Goal: Task Accomplishment & Management: Use online tool/utility

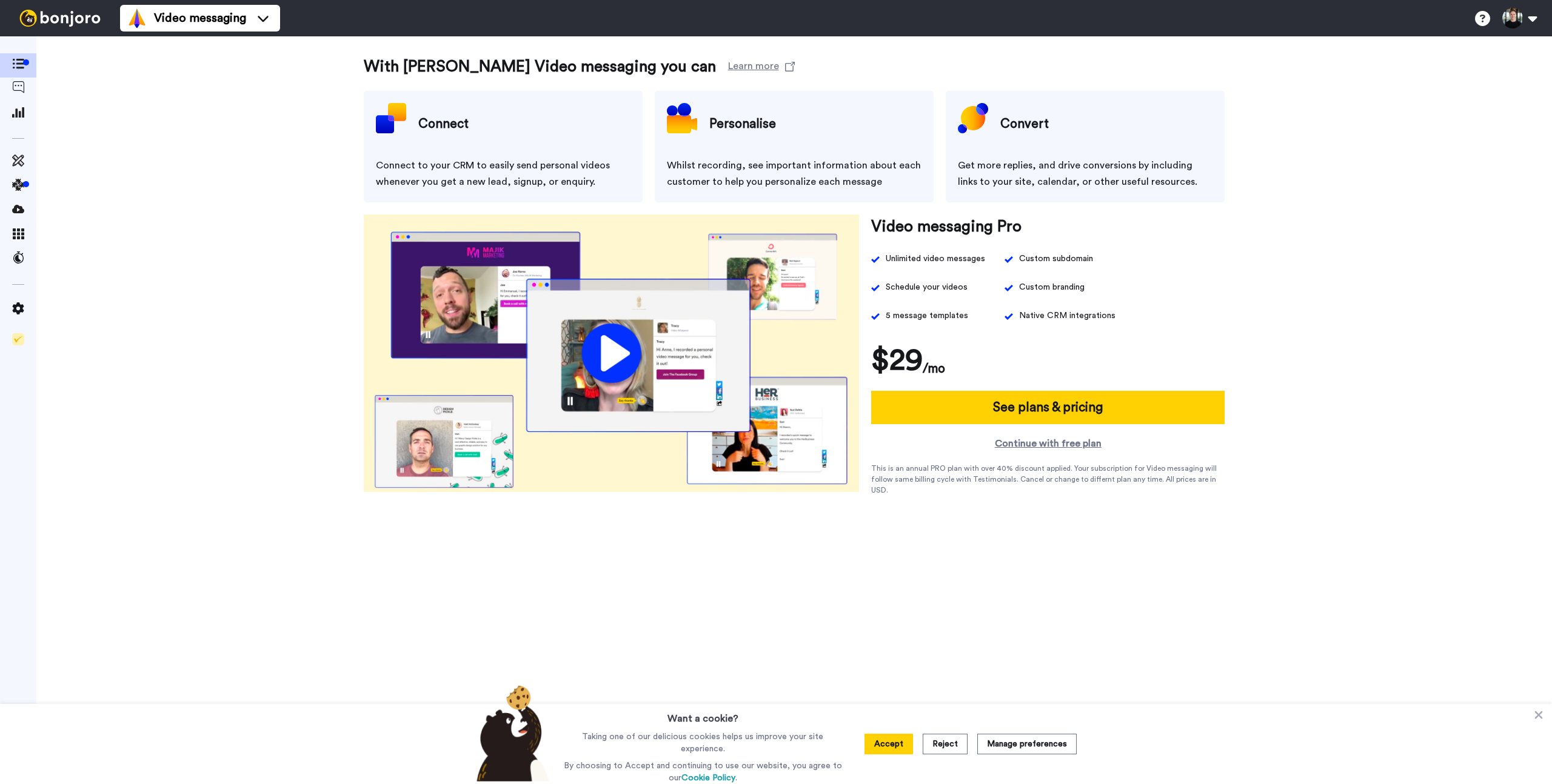
click at [20, 110] on icon at bounding box center [18, 112] width 12 height 11
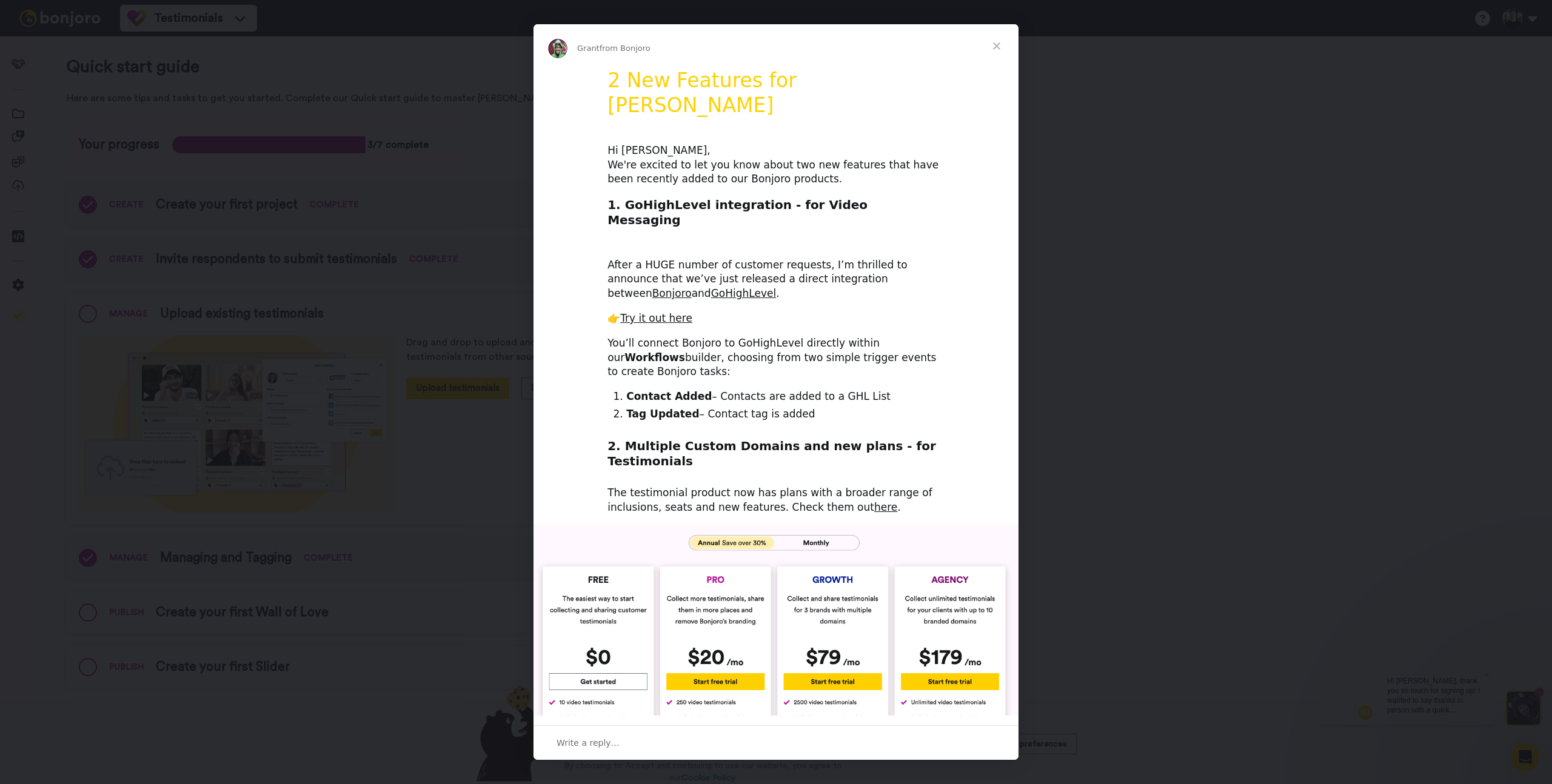
click at [1002, 44] on span "Close" at bounding box center [997, 46] width 44 height 44
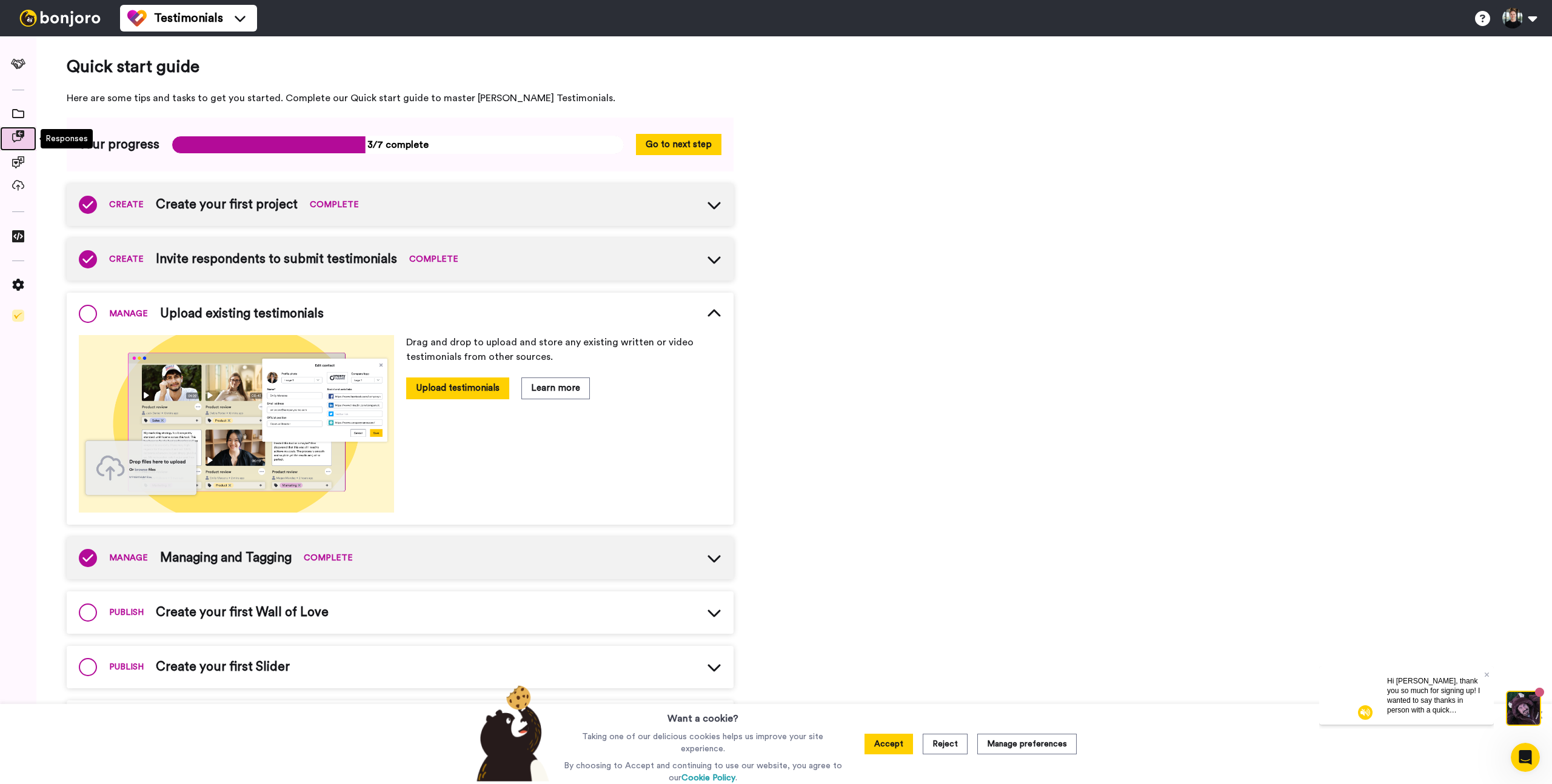
click at [19, 144] on span at bounding box center [18, 138] width 36 height 12
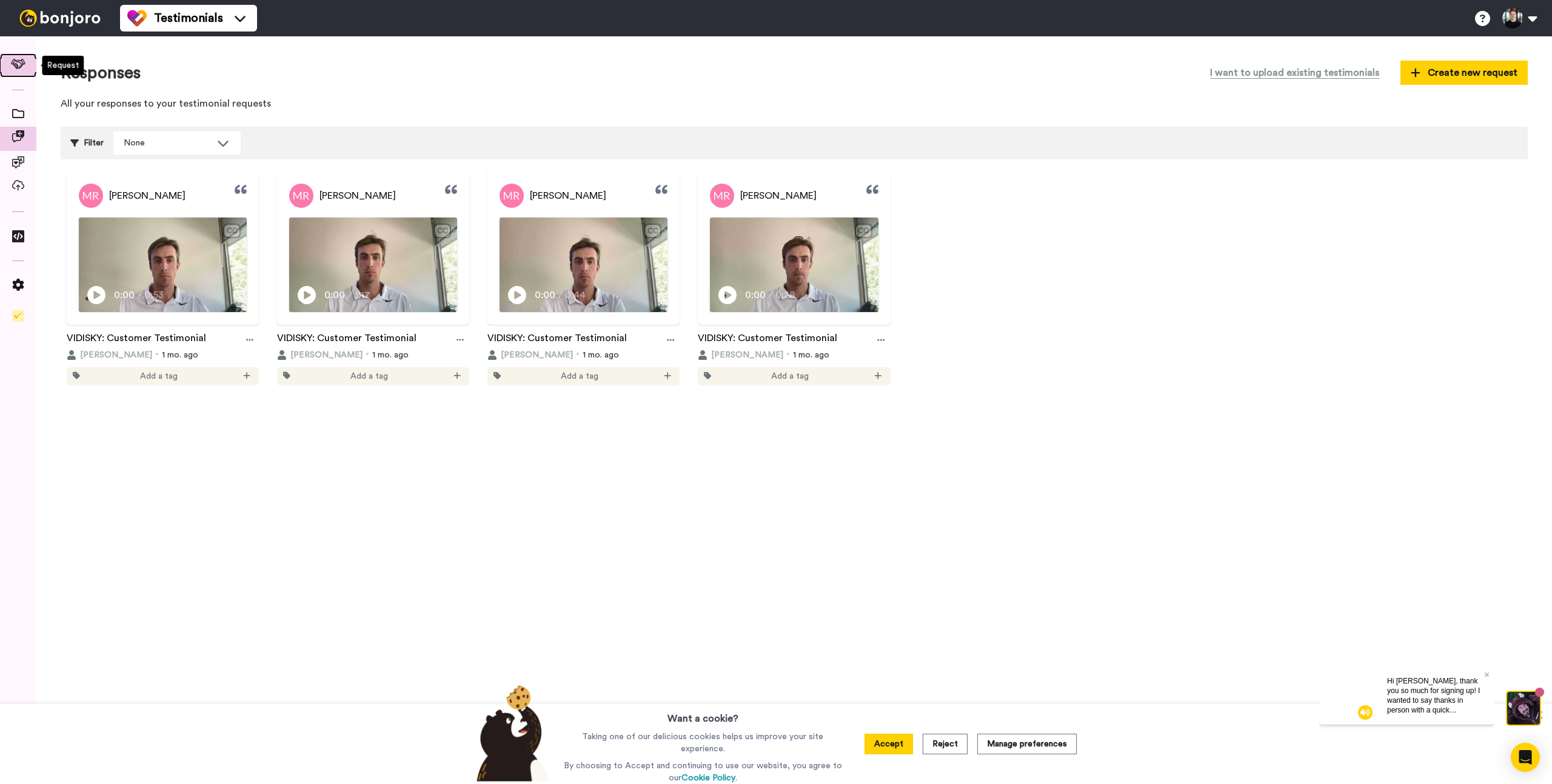
click at [13, 63] on icon at bounding box center [18, 64] width 15 height 10
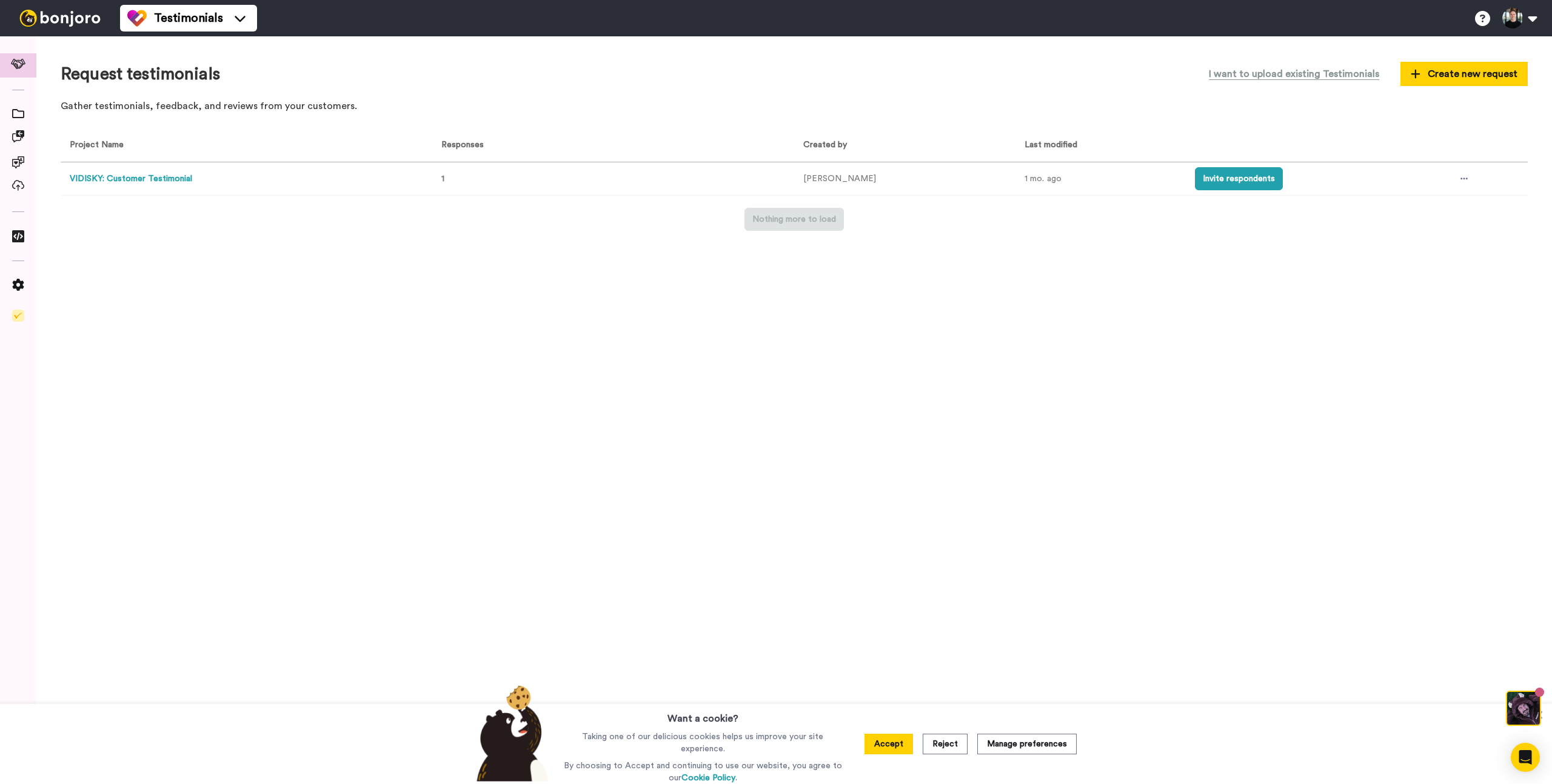
click at [182, 177] on button "VIDISKY: Customer Testimonial" at bounding box center [131, 179] width 122 height 13
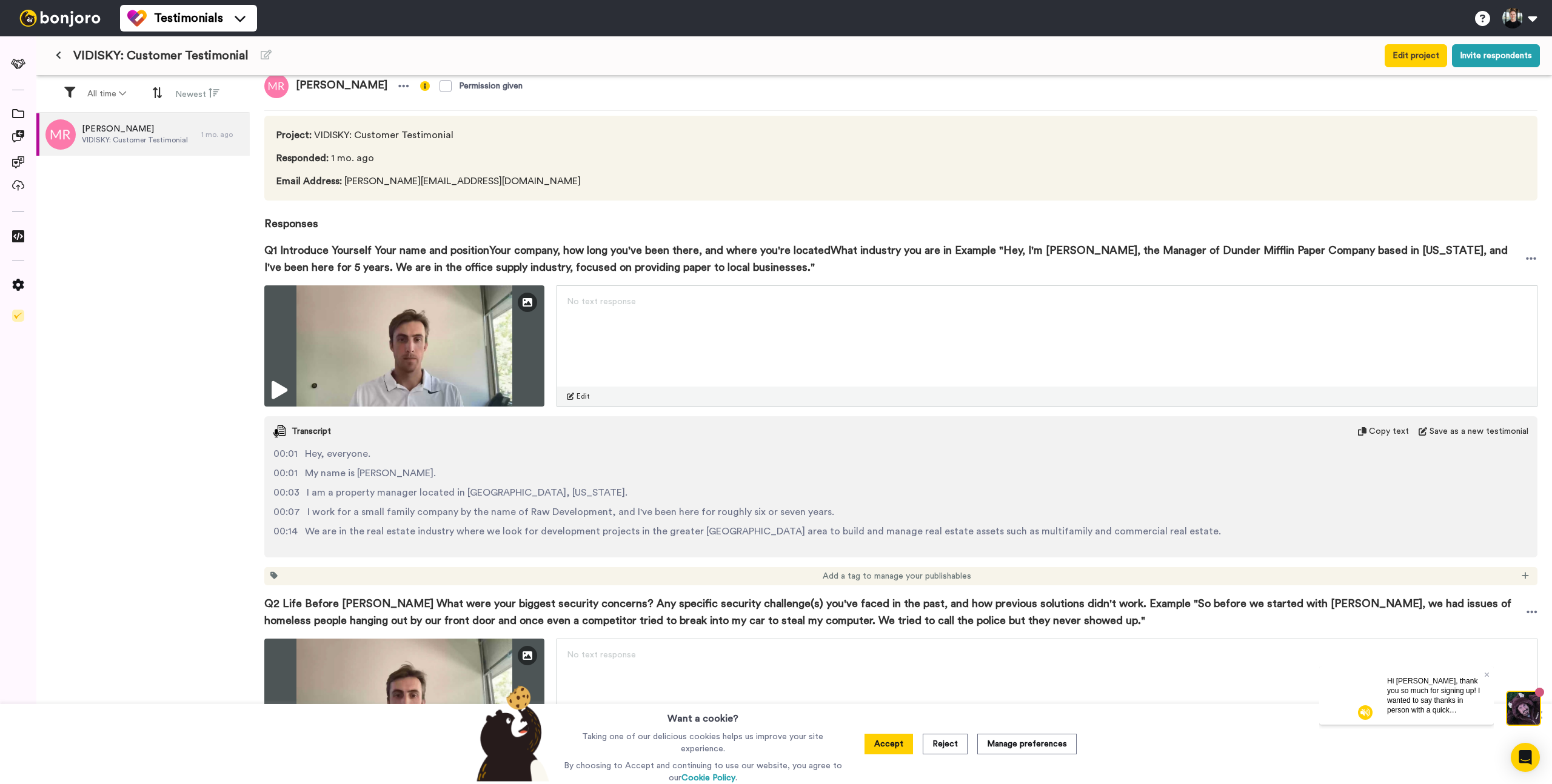
scroll to position [18, 0]
drag, startPoint x: 265, startPoint y: 249, endPoint x: 821, endPoint y: 267, distance: 556.3
click at [835, 269] on span "Q1 Introduce Yourself Your name and positionYour company, how long you've been …" at bounding box center [894, 257] width 1261 height 34
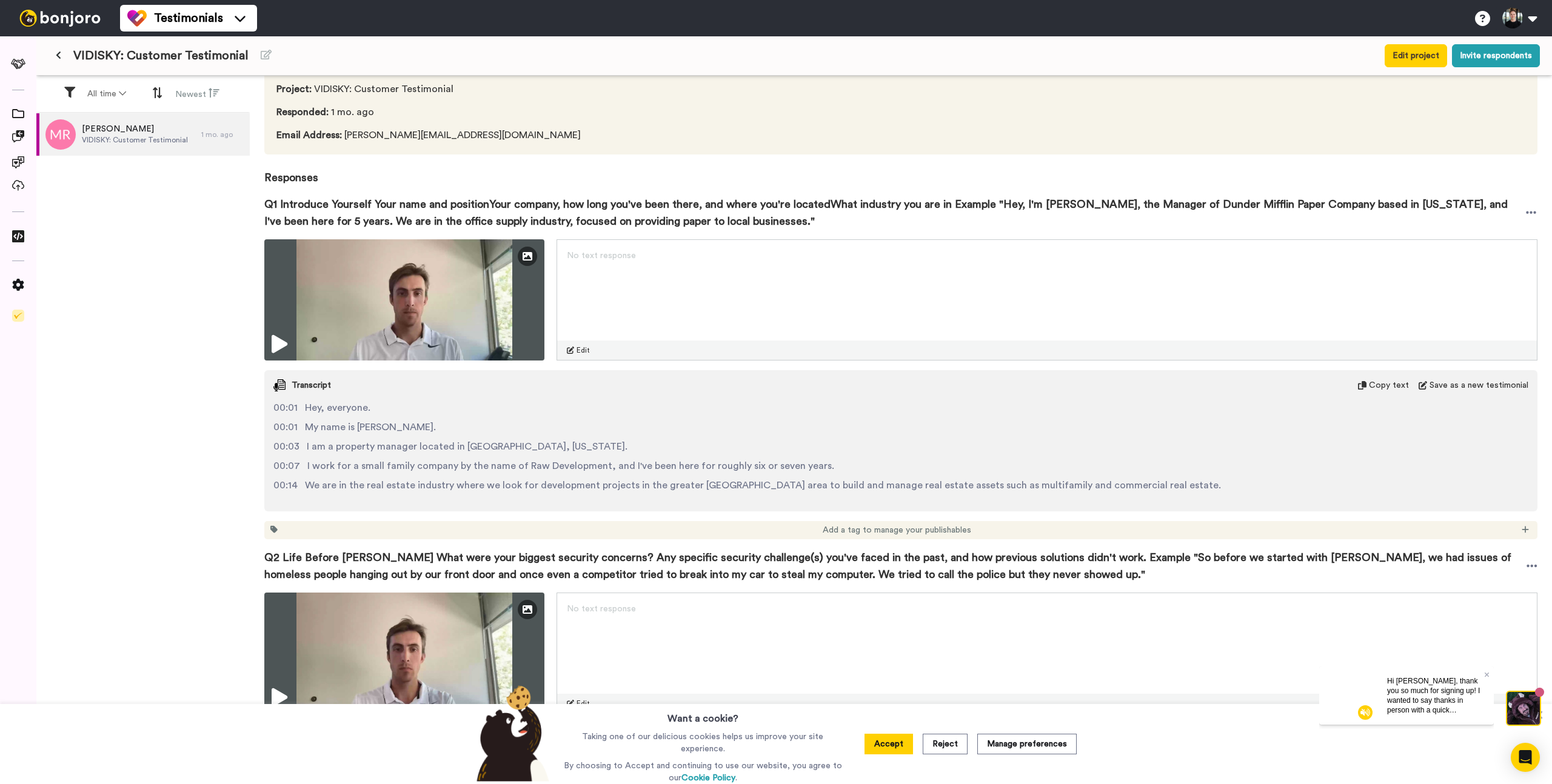
click at [729, 216] on span "Q1 Introduce Yourself Your name and positionYour company, how long you've been …" at bounding box center [894, 213] width 1261 height 34
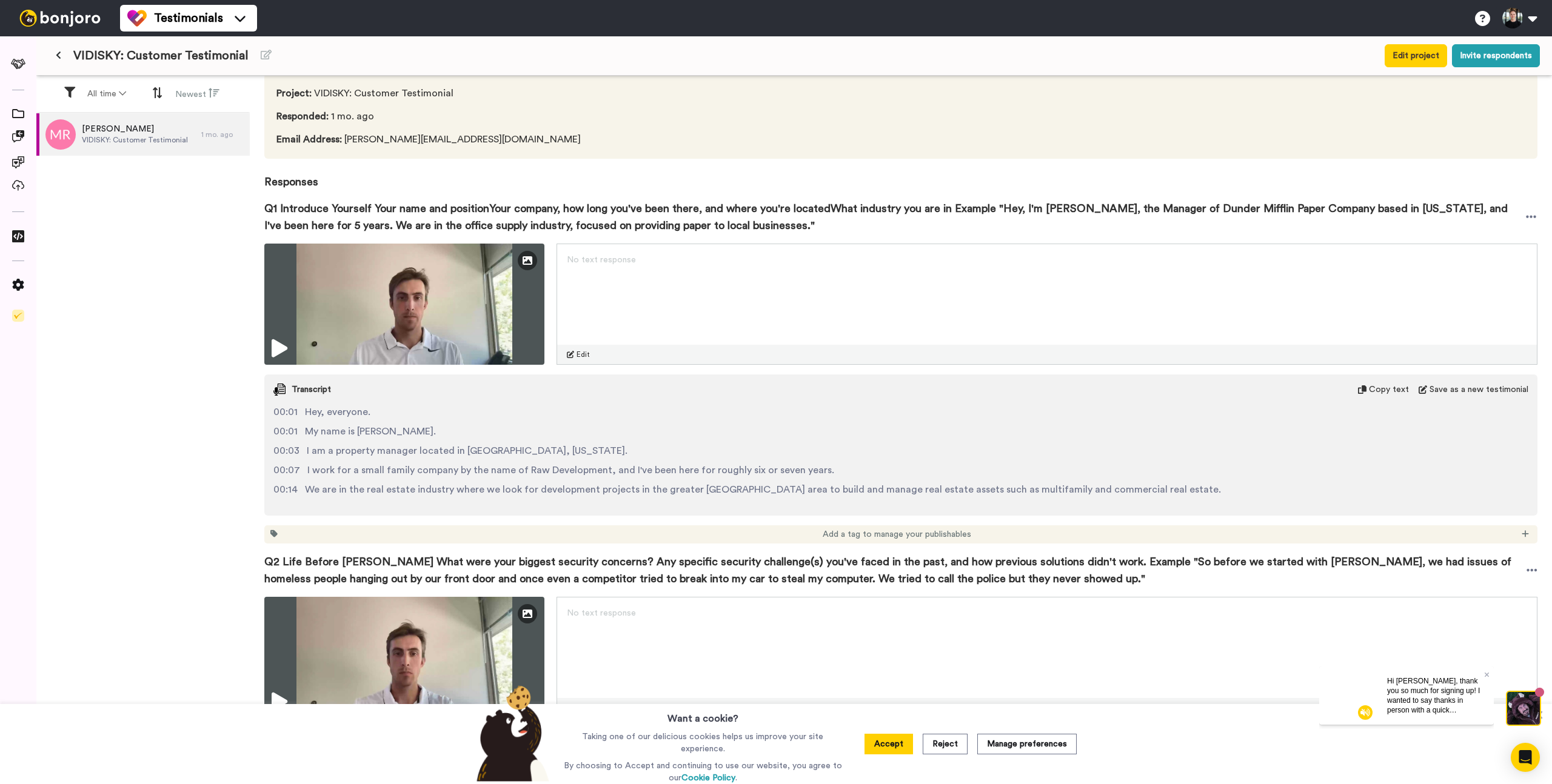
scroll to position [0, 0]
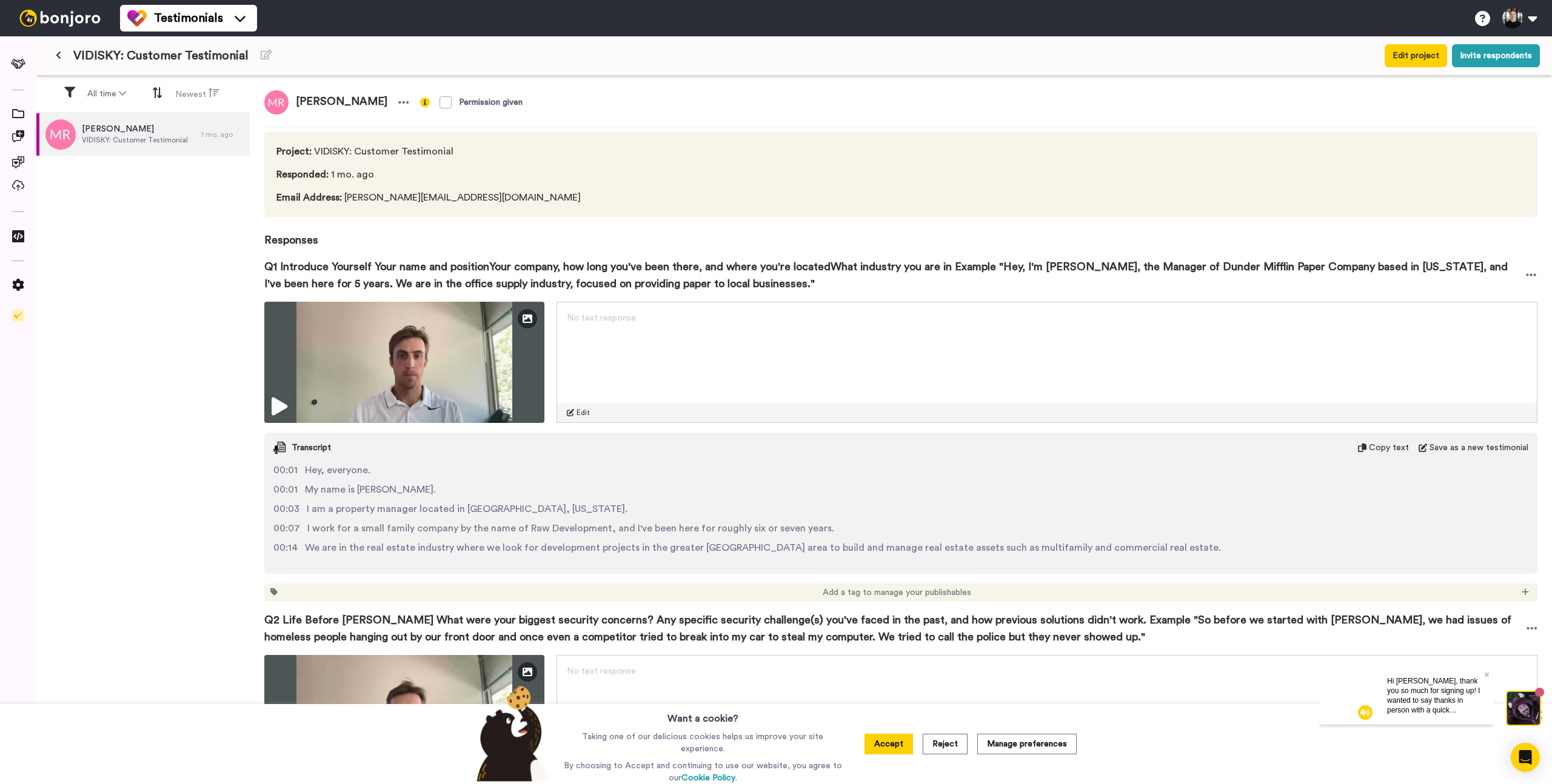
drag, startPoint x: 266, startPoint y: 266, endPoint x: 823, endPoint y: 284, distance: 557.3
click at [823, 284] on span "Q1 Introduce Yourself Your name and positionYour company, how long you've been …" at bounding box center [894, 275] width 1261 height 34
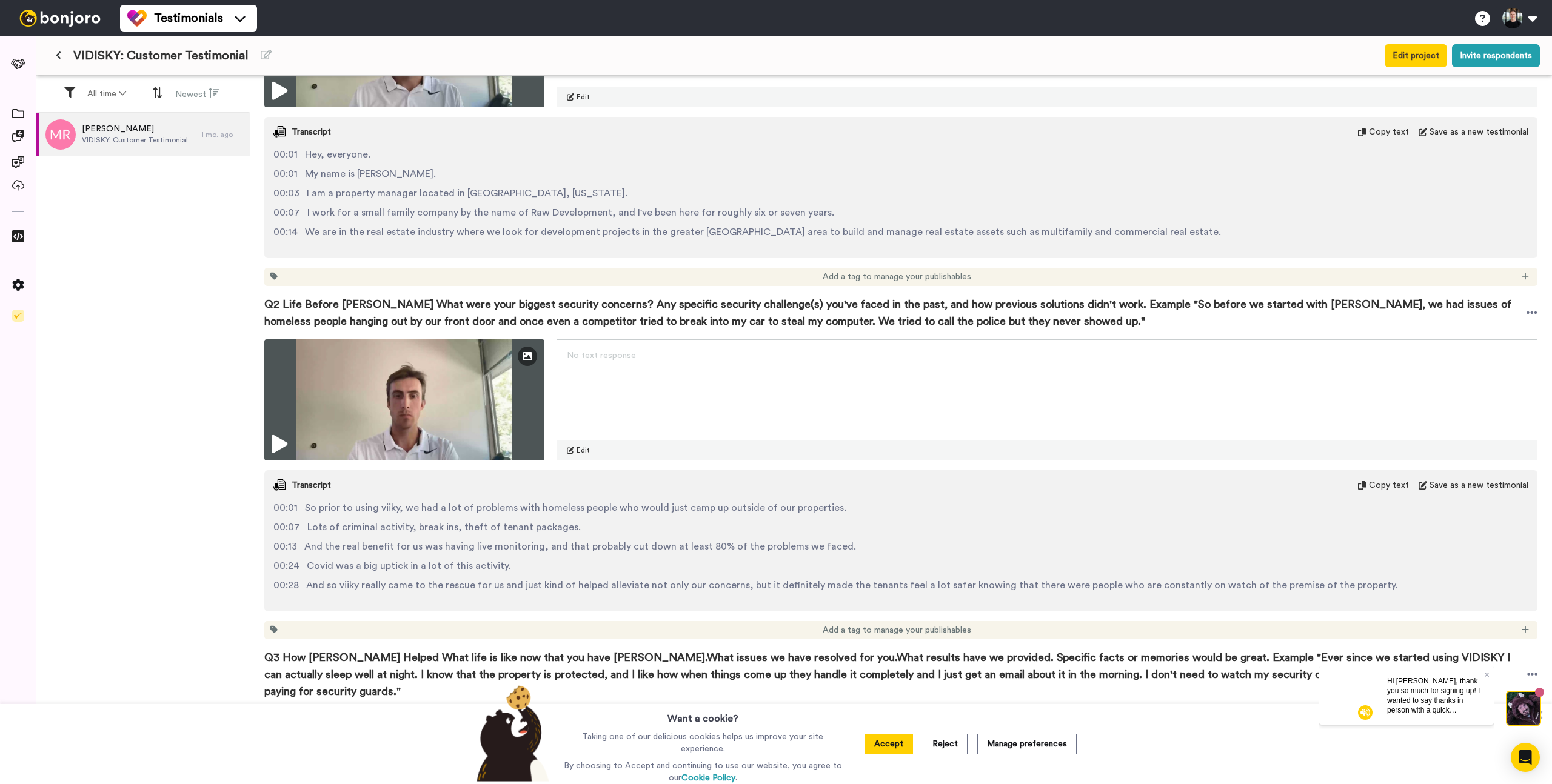
scroll to position [341, 0]
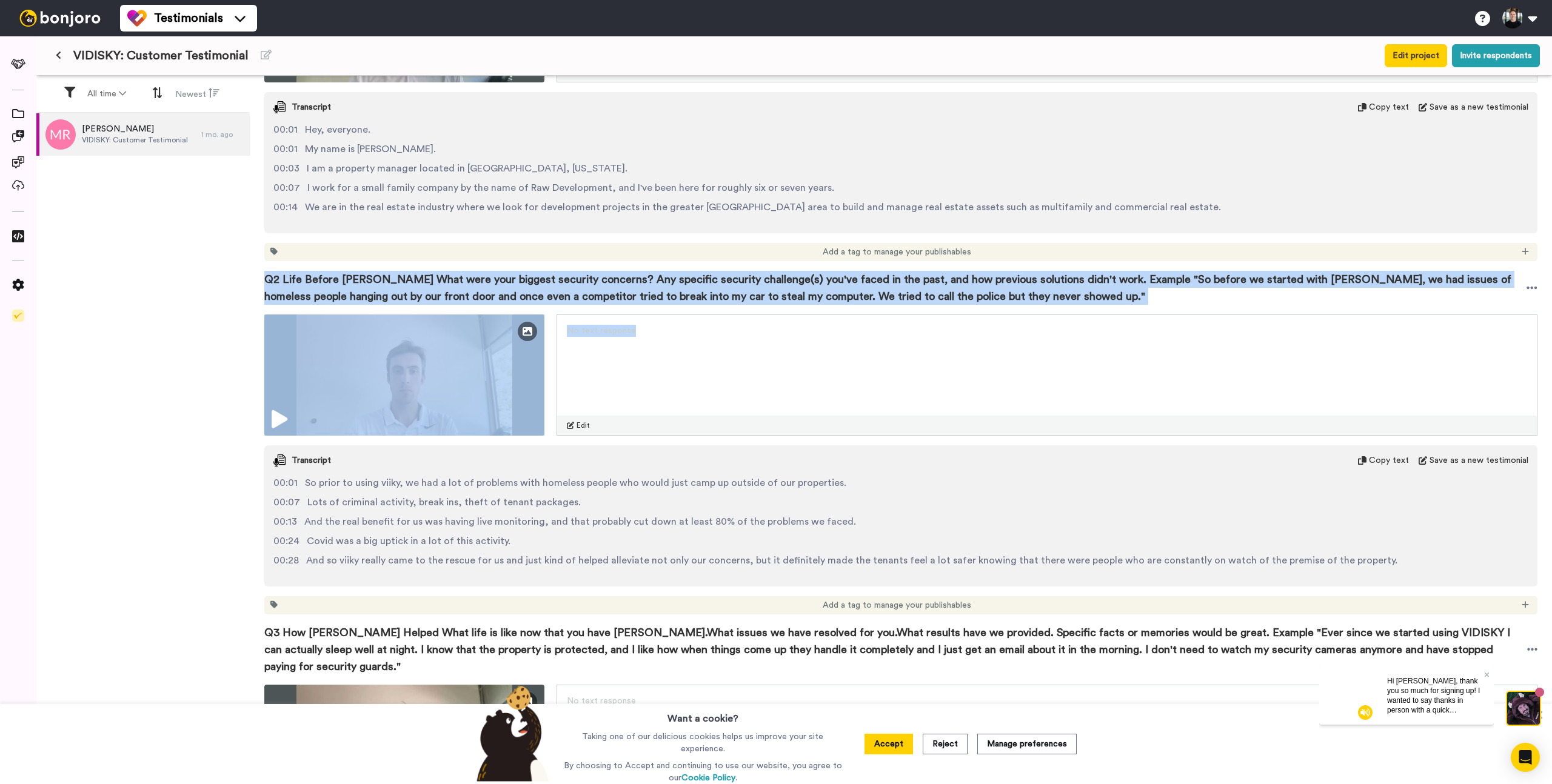
drag, startPoint x: 257, startPoint y: 272, endPoint x: 1080, endPoint y: 325, distance: 824.7
click at [1080, 325] on div "Matthew Rudd Permission given Project : VIDISKY: Customer Testimonial Responded…" at bounding box center [901, 416] width 1303 height 681
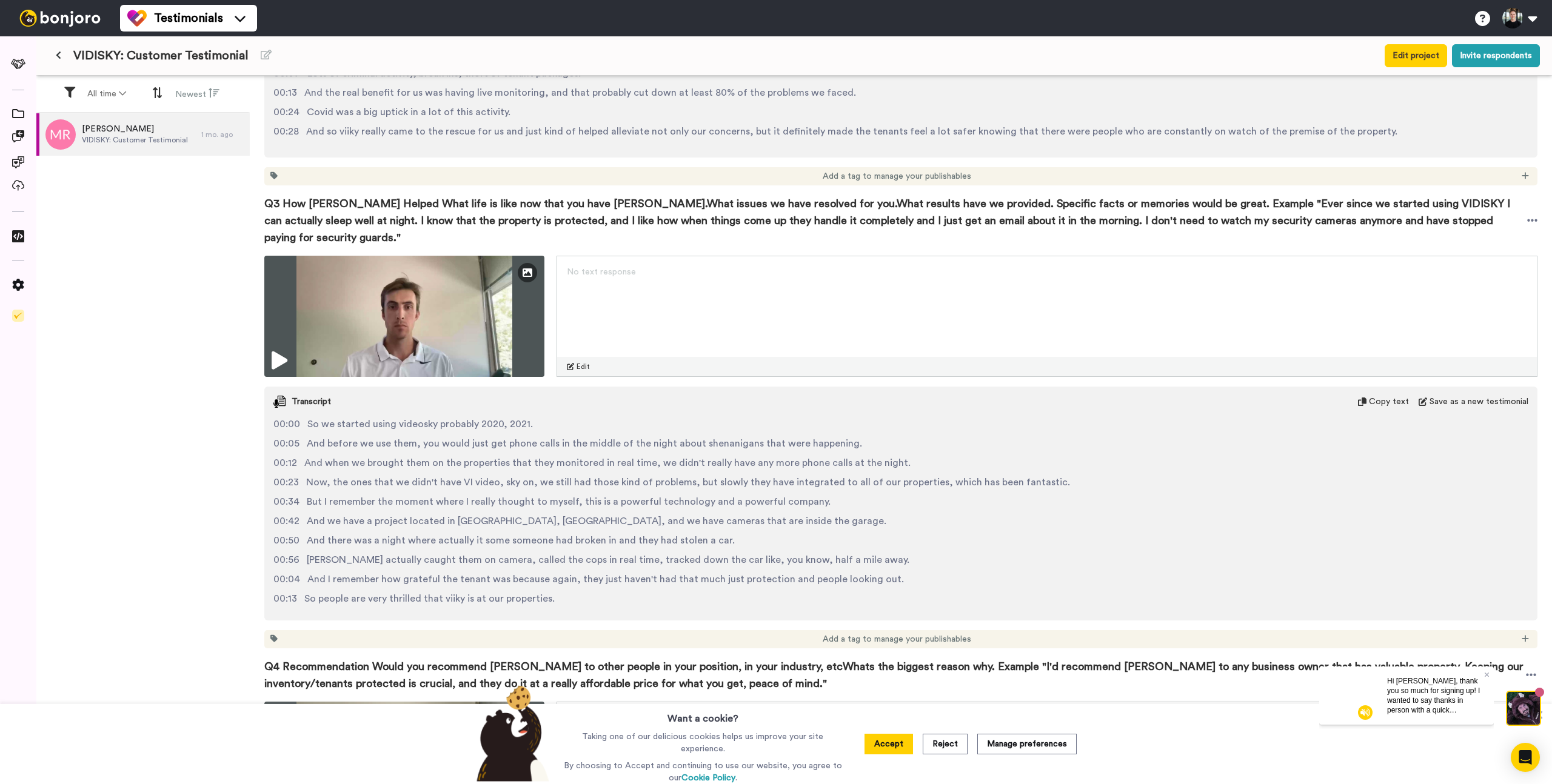
scroll to position [779, 0]
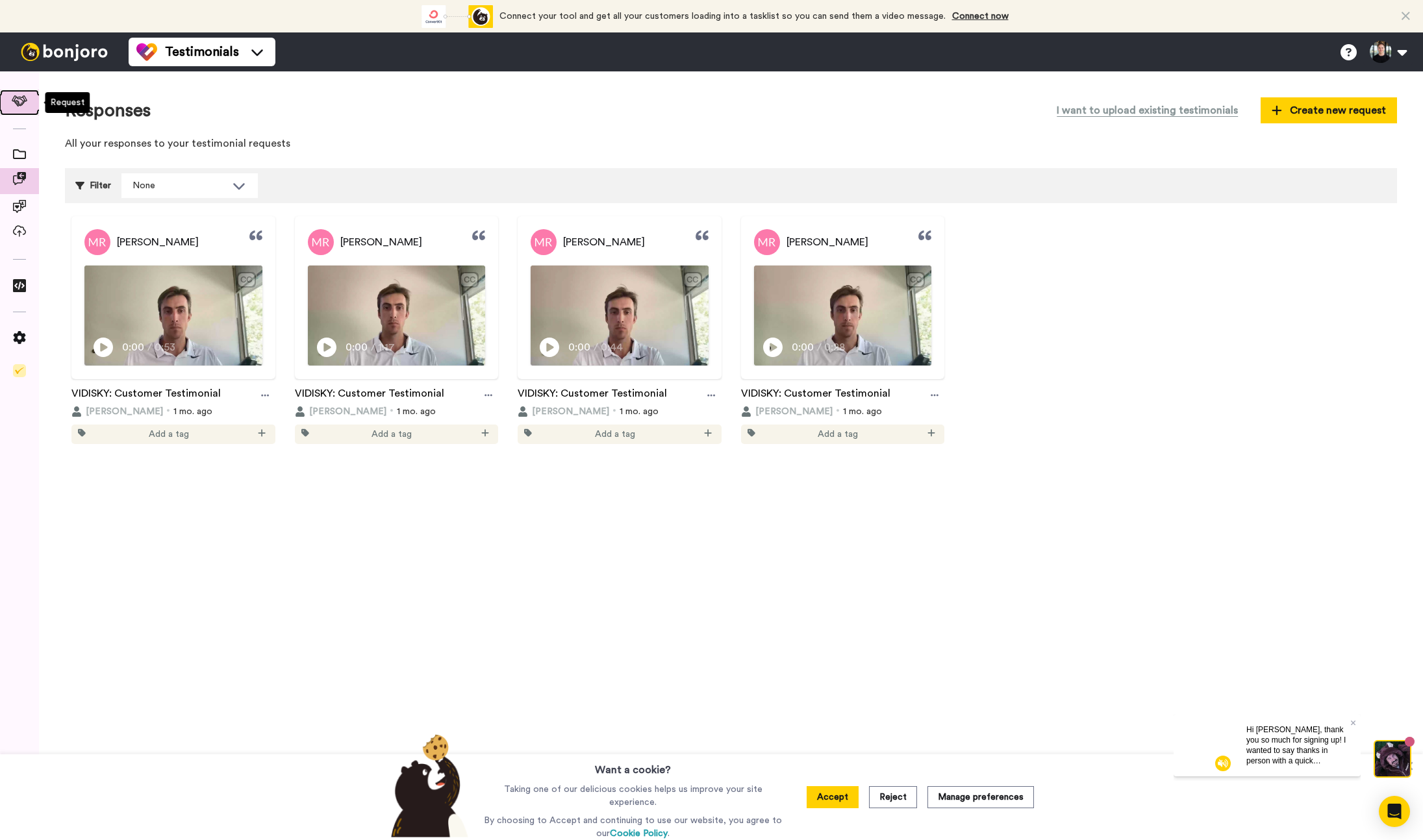
click at [27, 98] on icon at bounding box center [20, 101] width 16 height 11
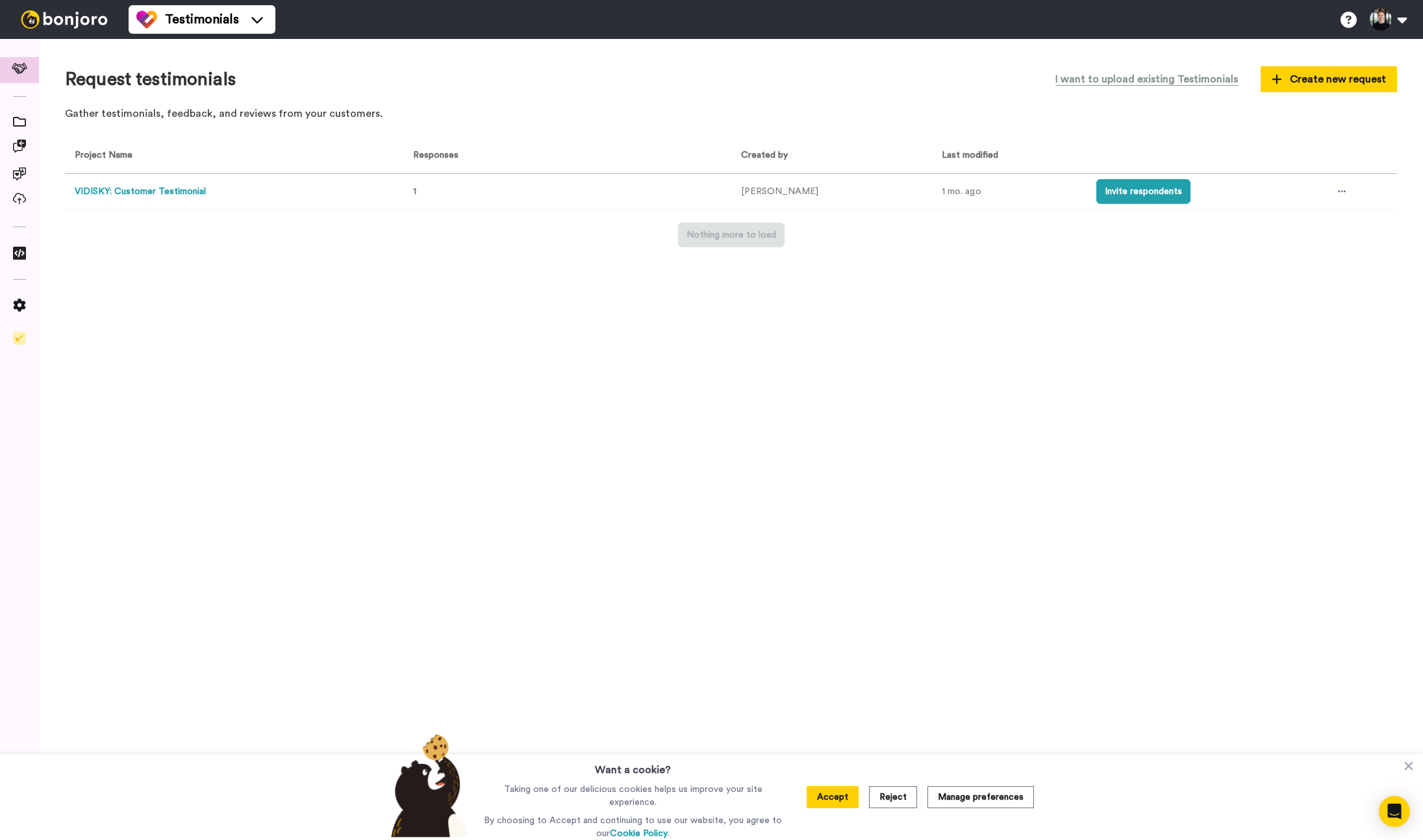
click at [125, 187] on button "VIDISKY: Customer Testimonial" at bounding box center [140, 192] width 131 height 13
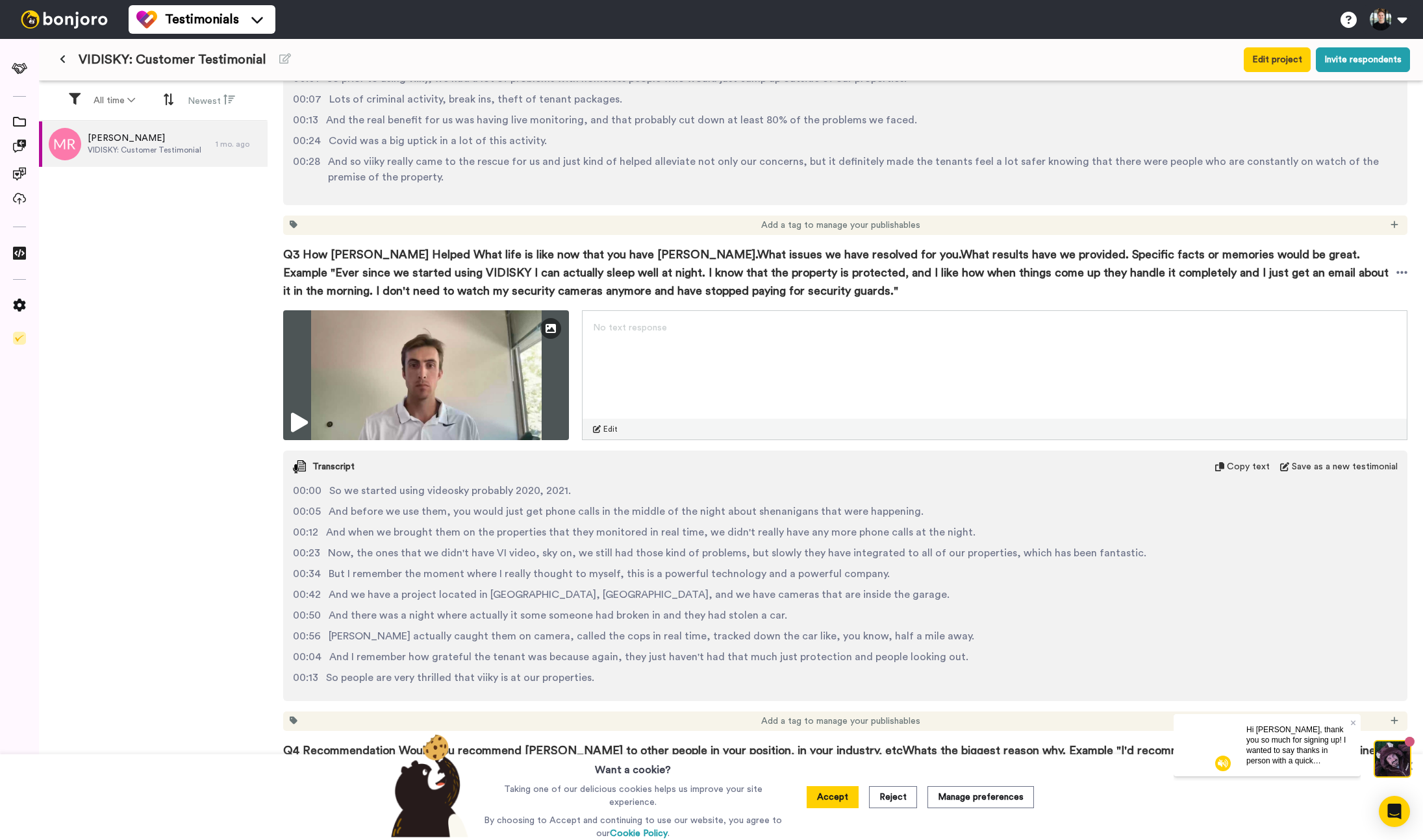
scroll to position [1092, 0]
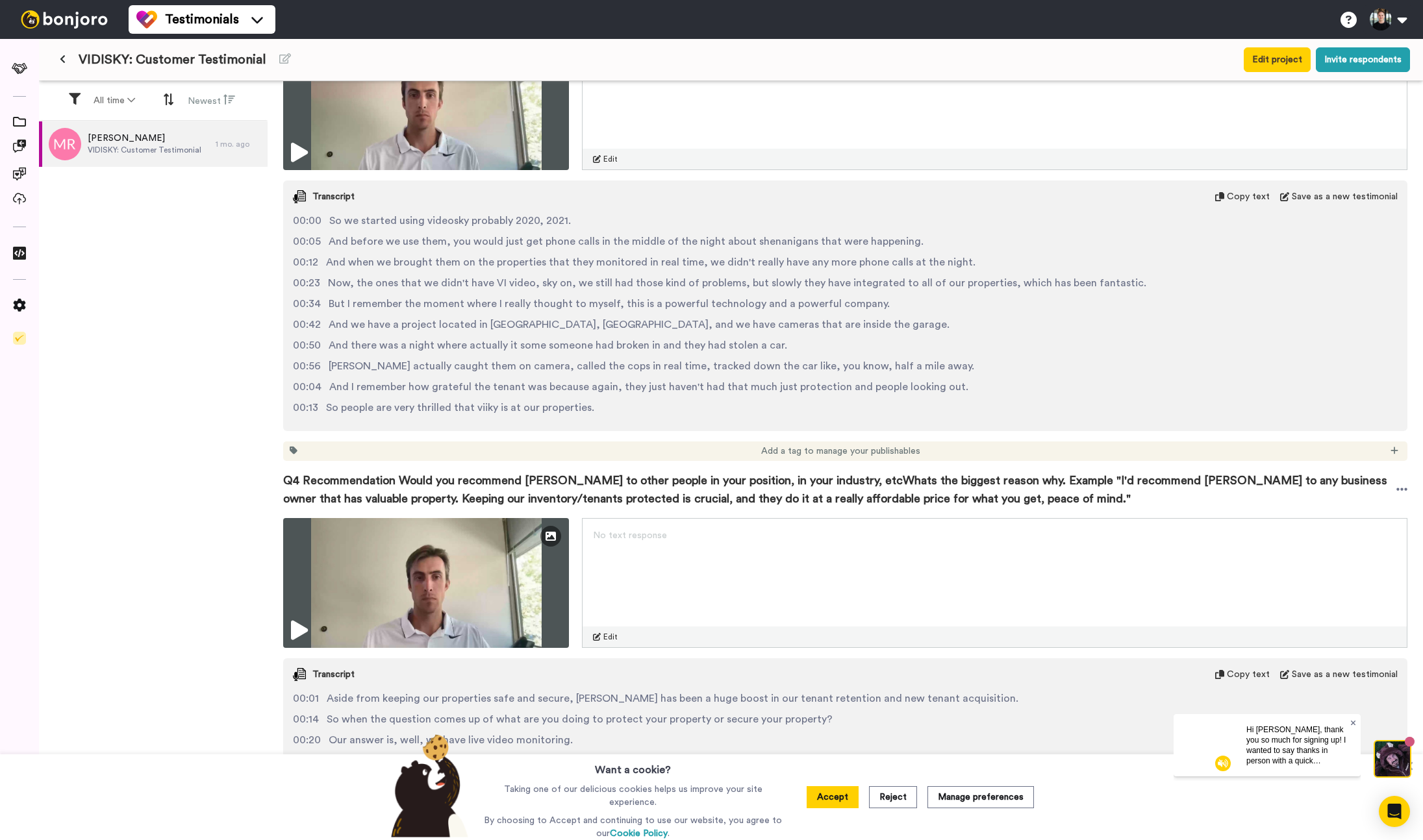
click at [1352, 720] on icon at bounding box center [1354, 723] width 5 height 8
click at [836, 807] on button "Accept" at bounding box center [832, 797] width 52 height 22
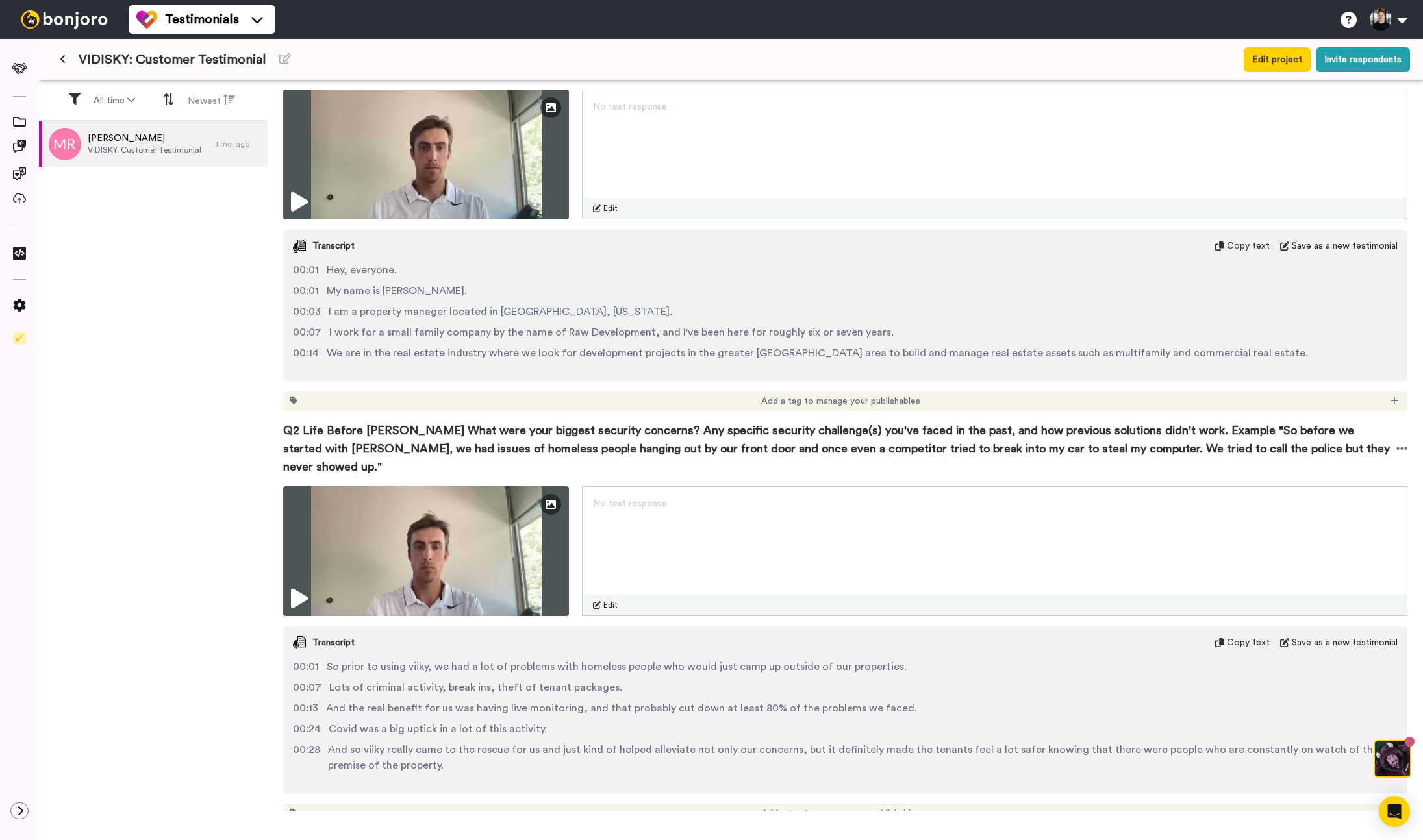
scroll to position [0, 0]
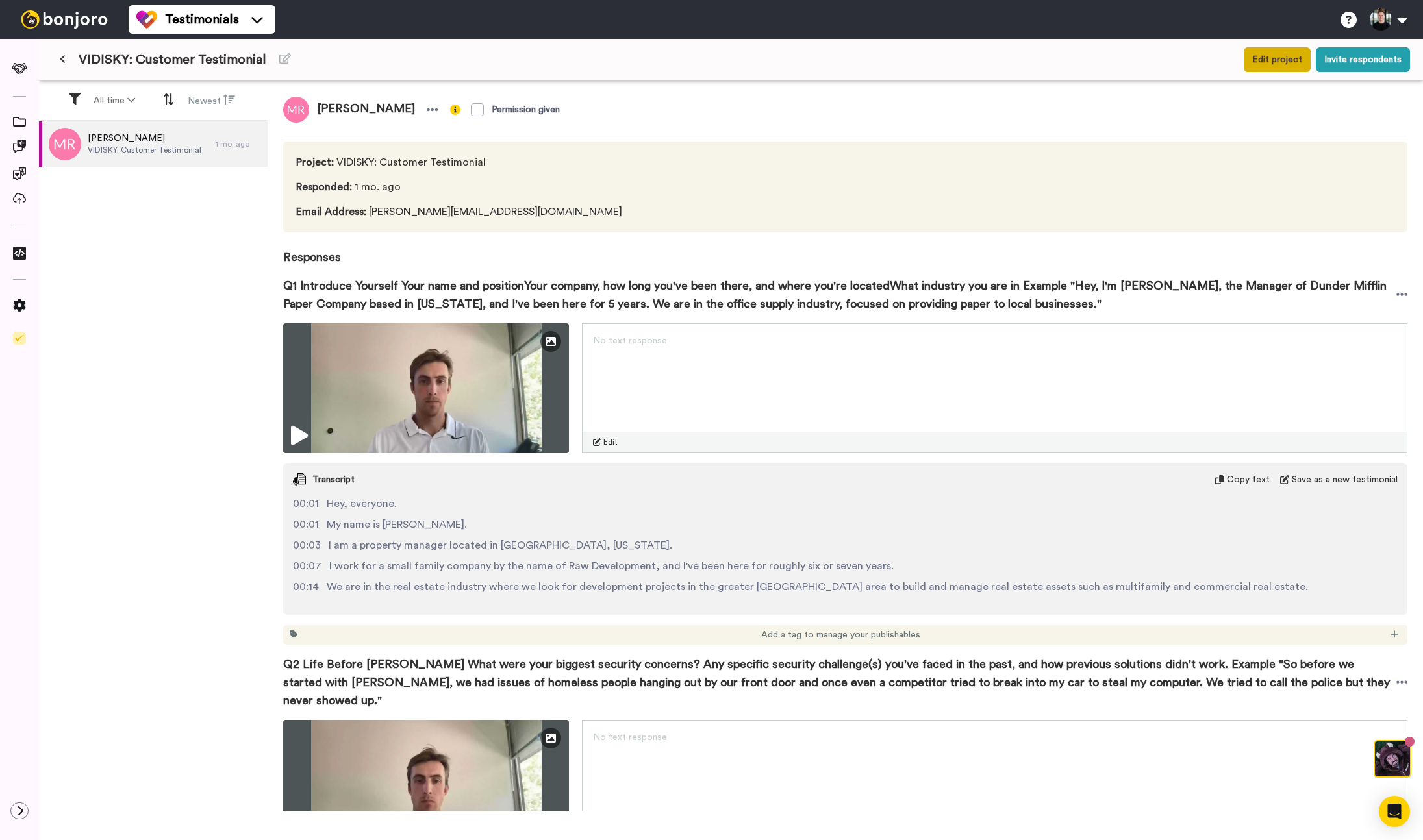
click at [1270, 69] on button "Edit project" at bounding box center [1277, 59] width 67 height 25
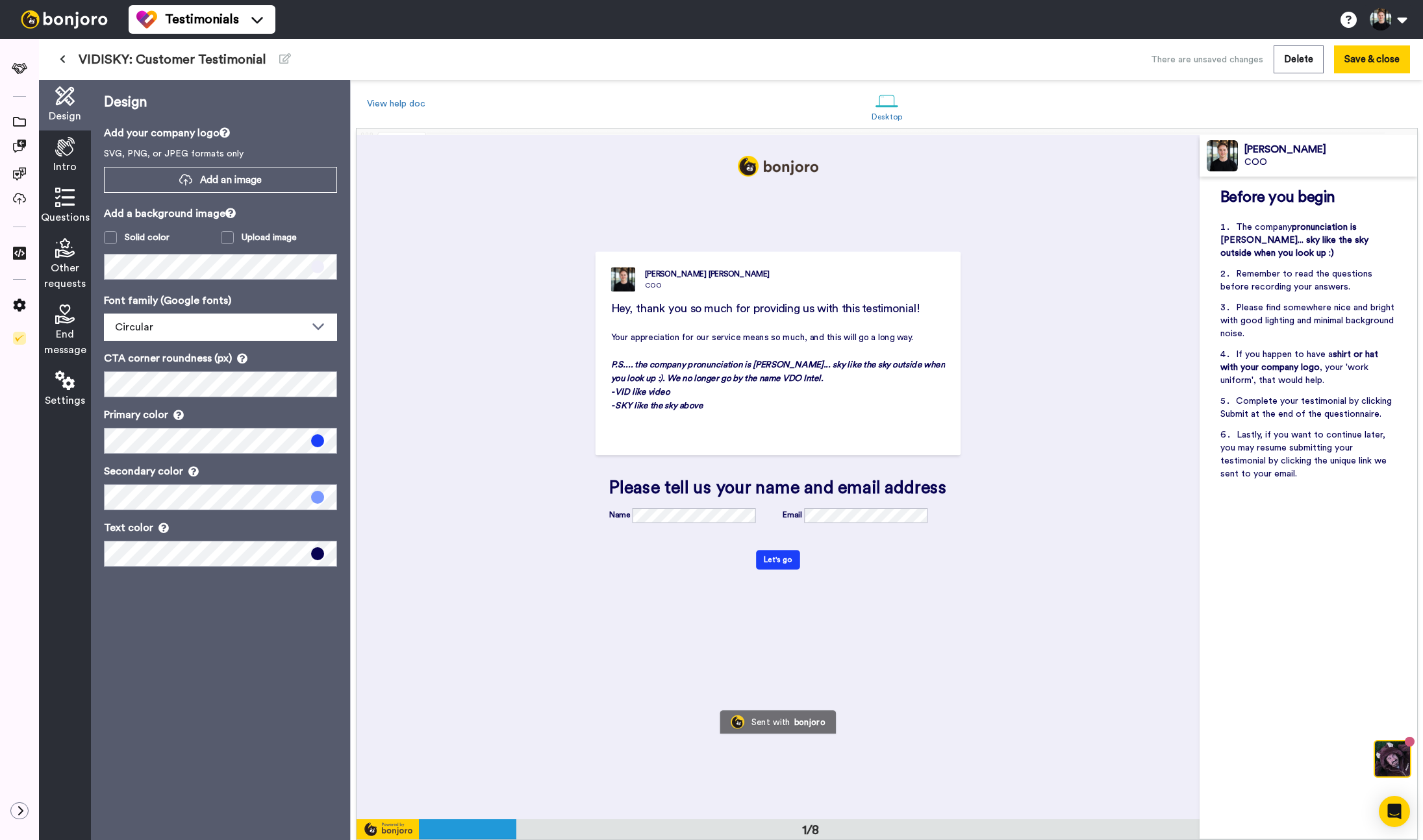
click at [81, 165] on div "Intro" at bounding box center [65, 155] width 52 height 50
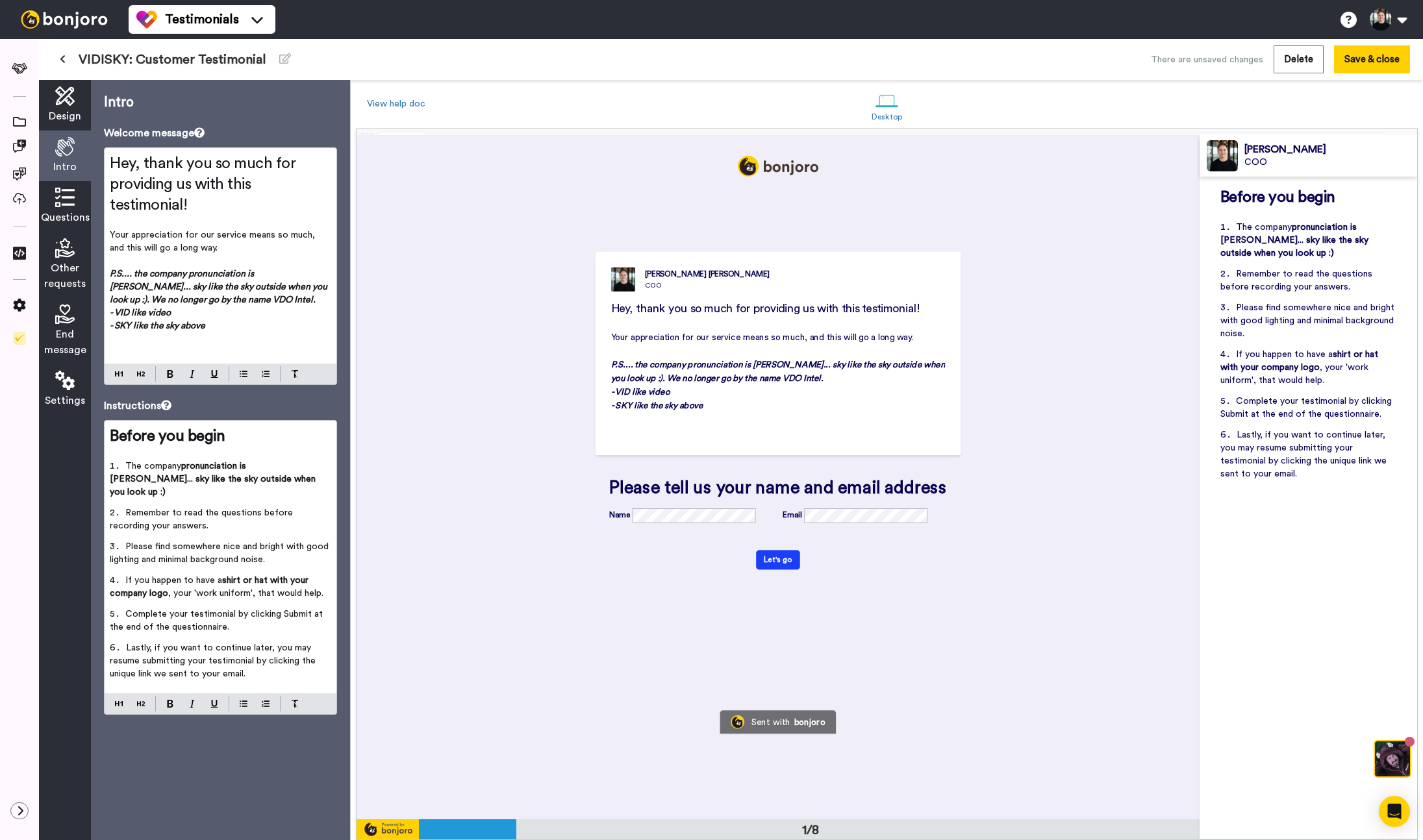
click at [68, 194] on icon at bounding box center [65, 197] width 20 height 20
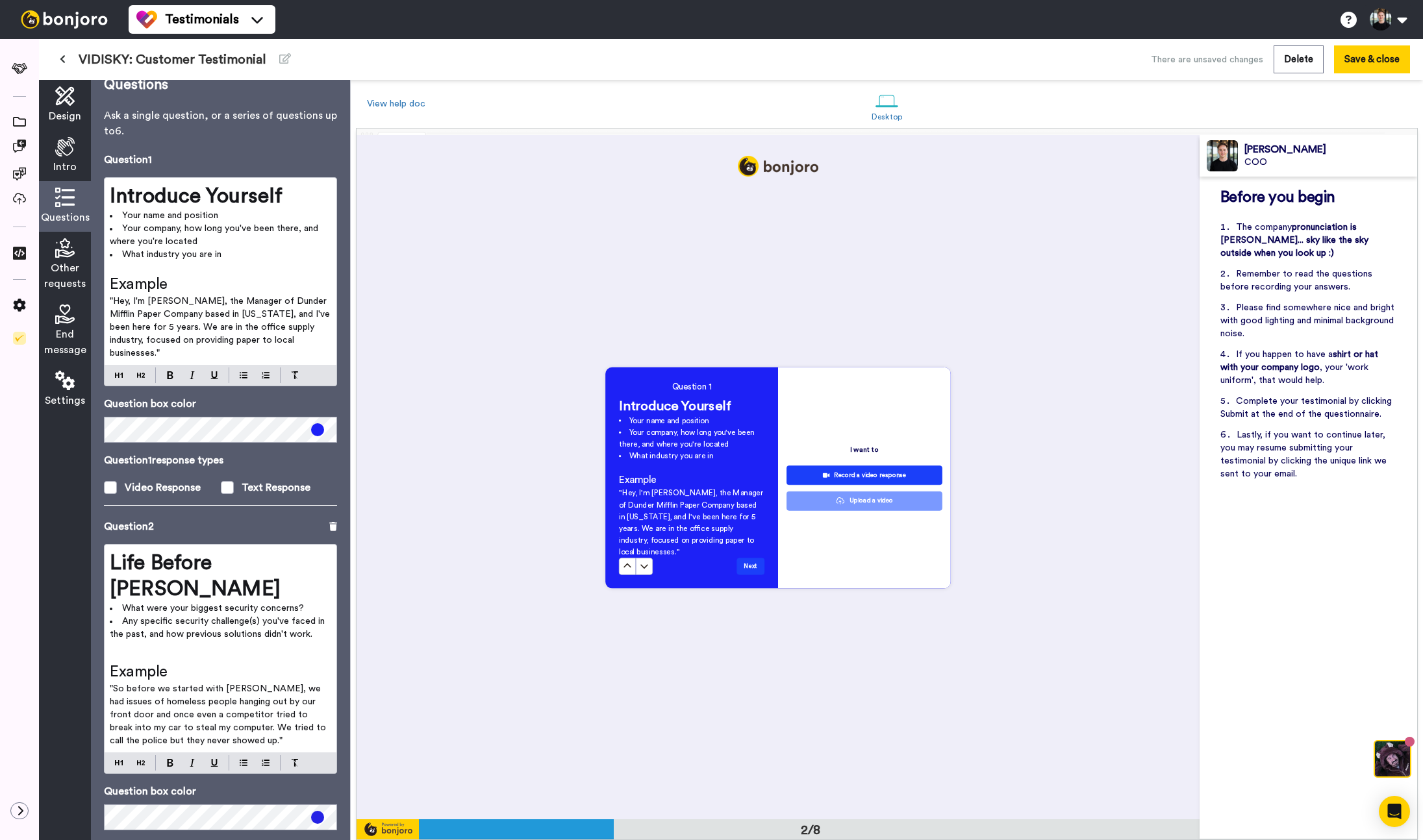
scroll to position [19, 0]
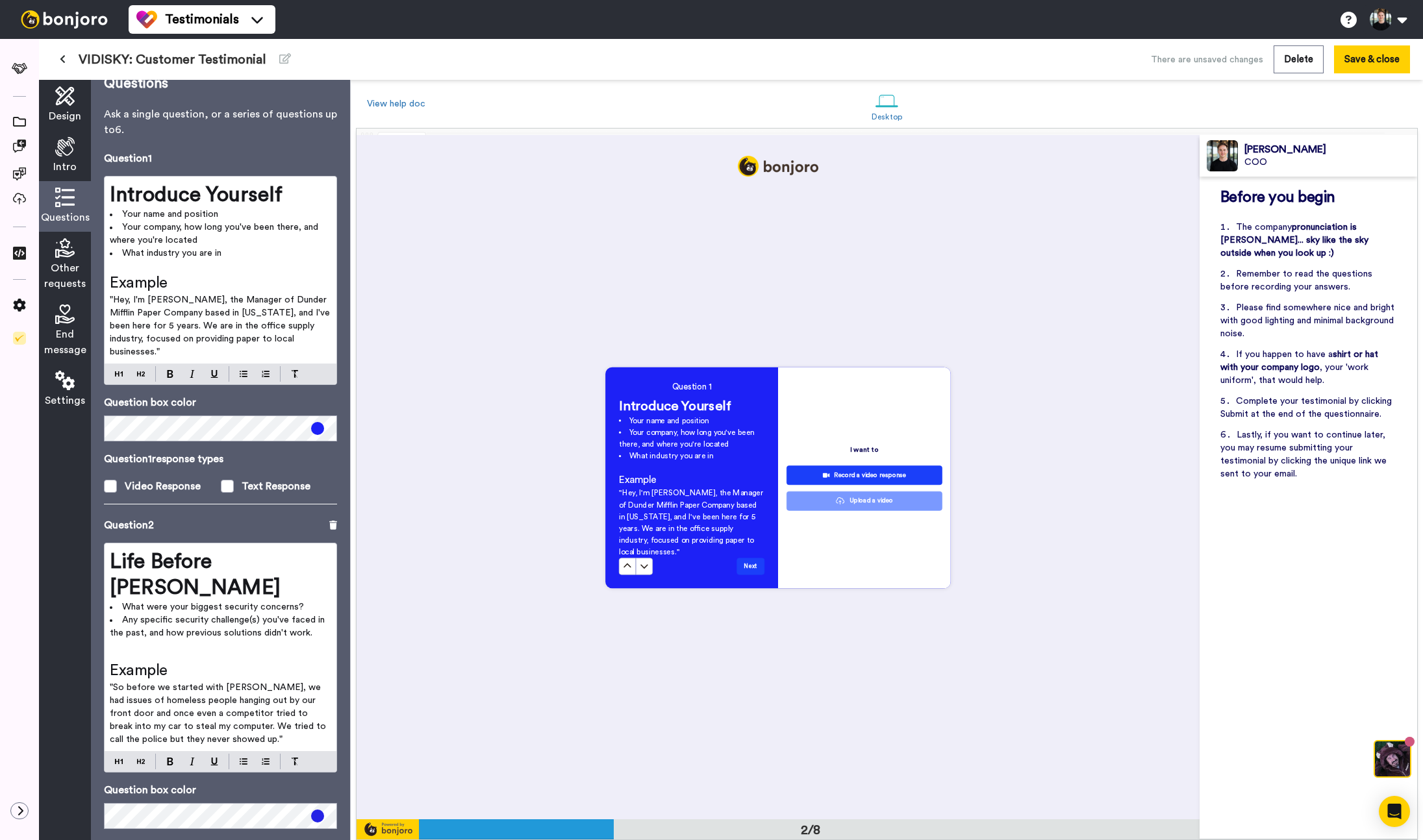
click at [414, 282] on div "Question 1 Introduce Yourself Your name and position Your company, how long you…" at bounding box center [778, 478] width 843 height 684
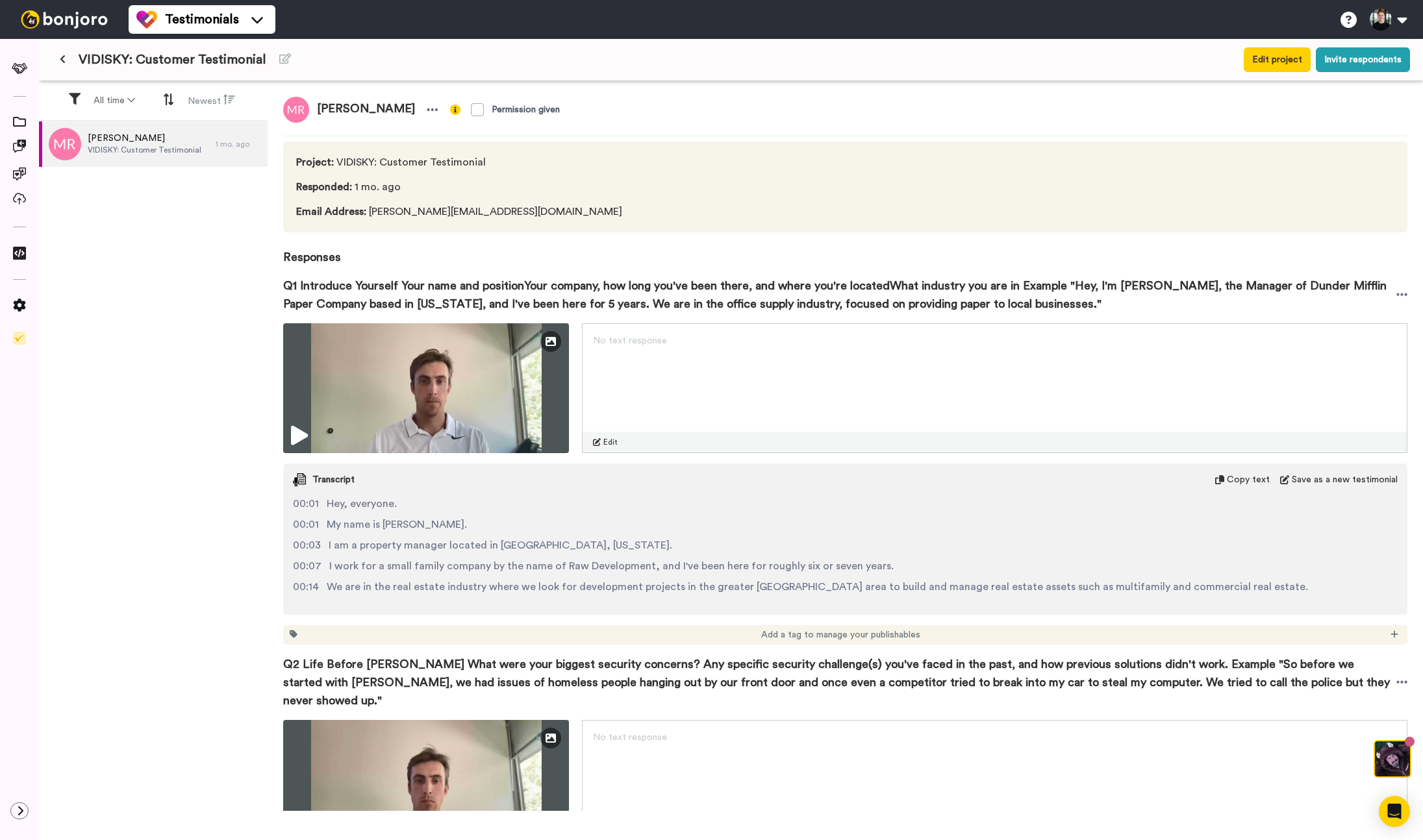
scroll to position [39, 0]
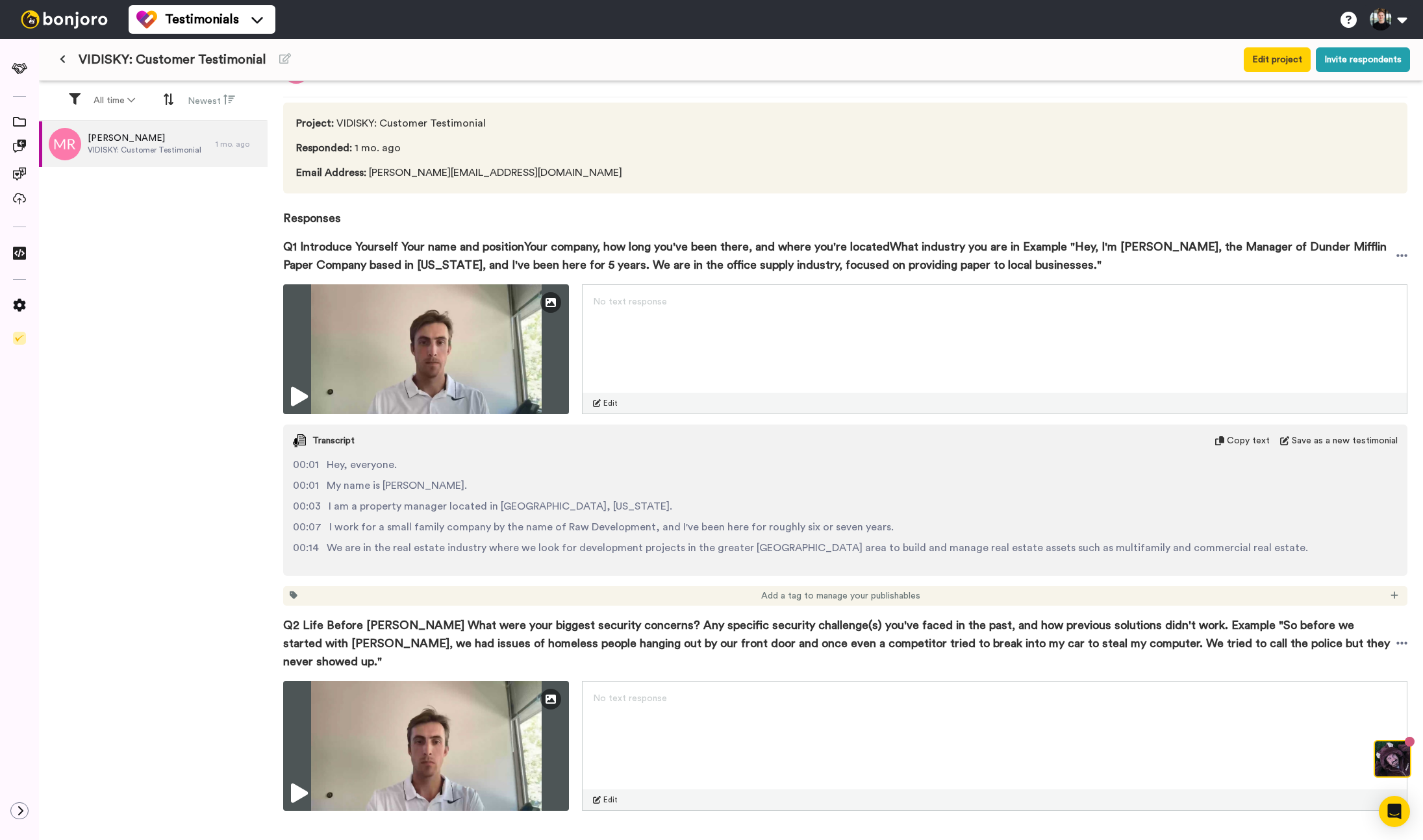
click at [595, 263] on span "Q1 Introduce Yourself Your name and positionYour company, how long you've been …" at bounding box center [840, 256] width 1114 height 36
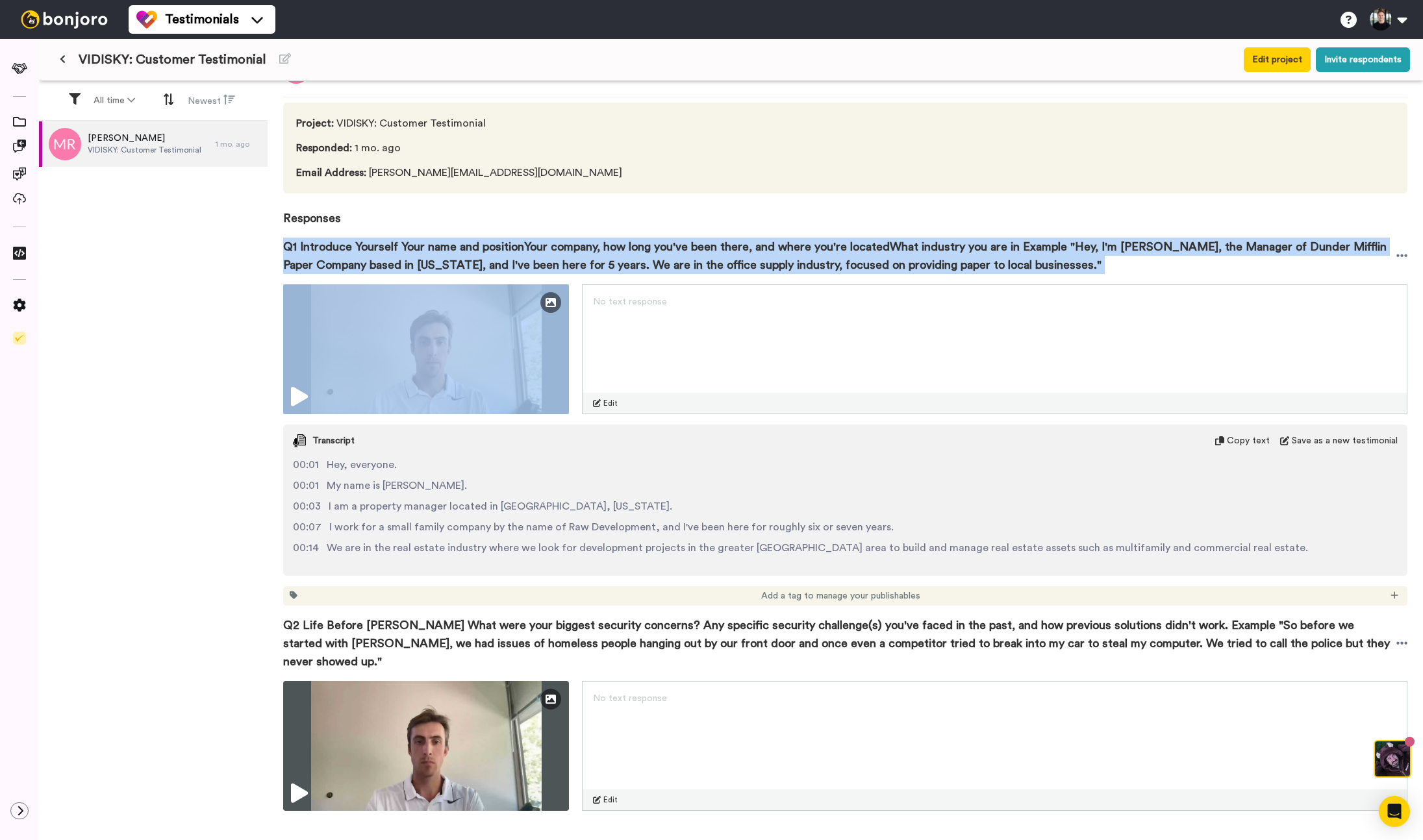
click at [595, 263] on span "Q1 Introduce Yourself Your name and positionYour company, how long you've been …" at bounding box center [840, 256] width 1114 height 36
copy div "Q1 Introduce Yourself Your name and positionYour company, how long you've been …"
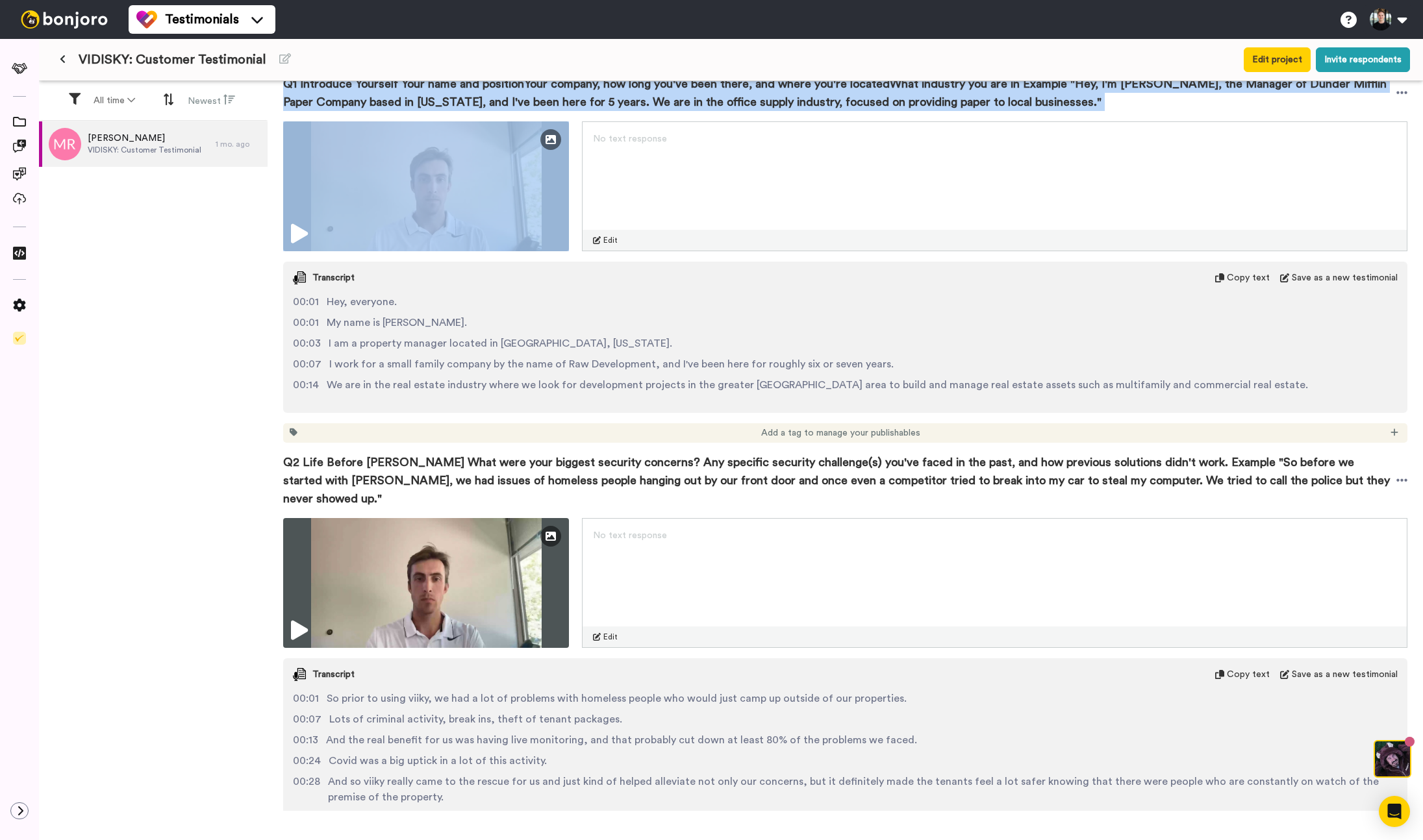
scroll to position [217, 0]
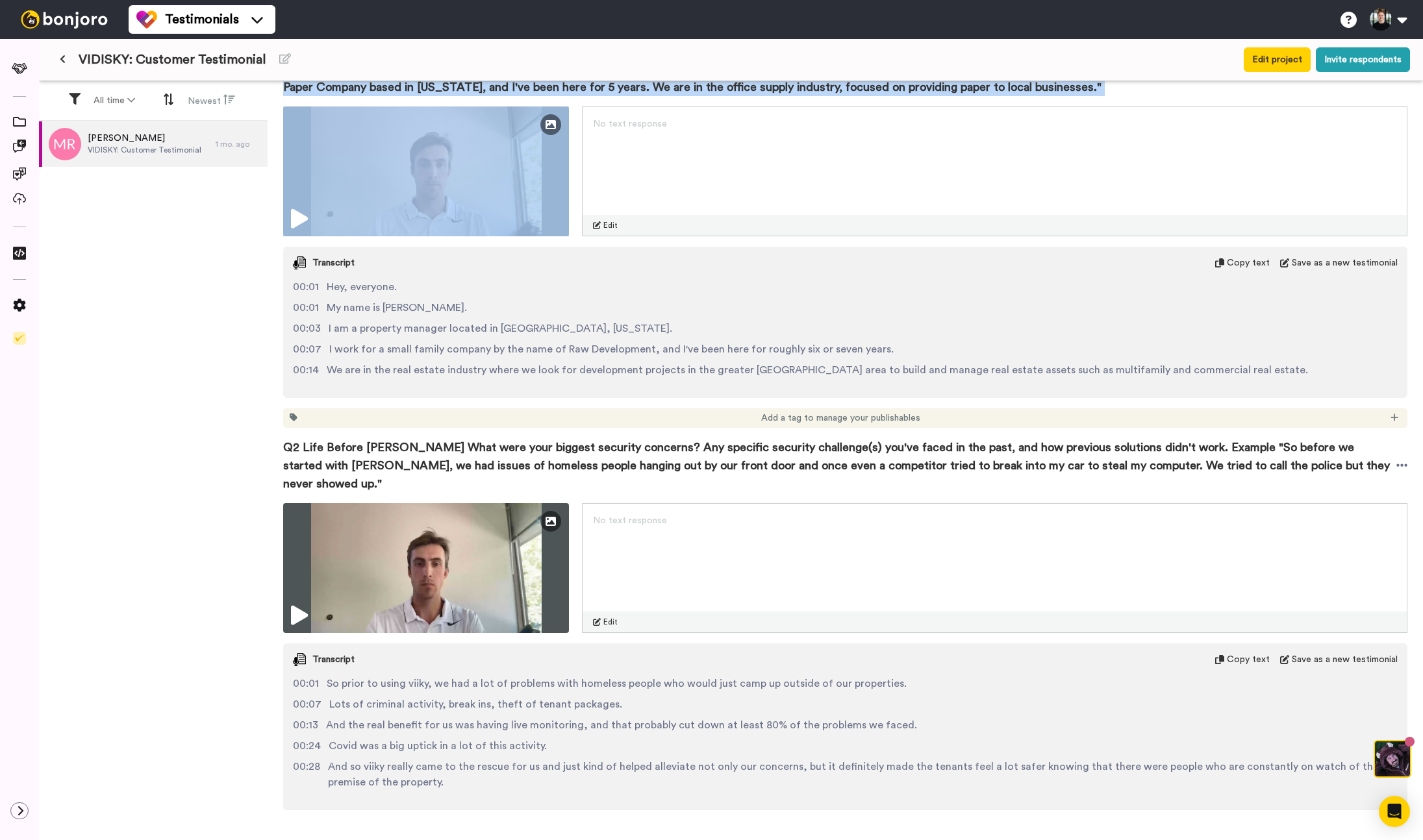
click at [696, 459] on span "Q2 Life Before VIDISKY What were your biggest security concerns? Any specific s…" at bounding box center [840, 465] width 1114 height 54
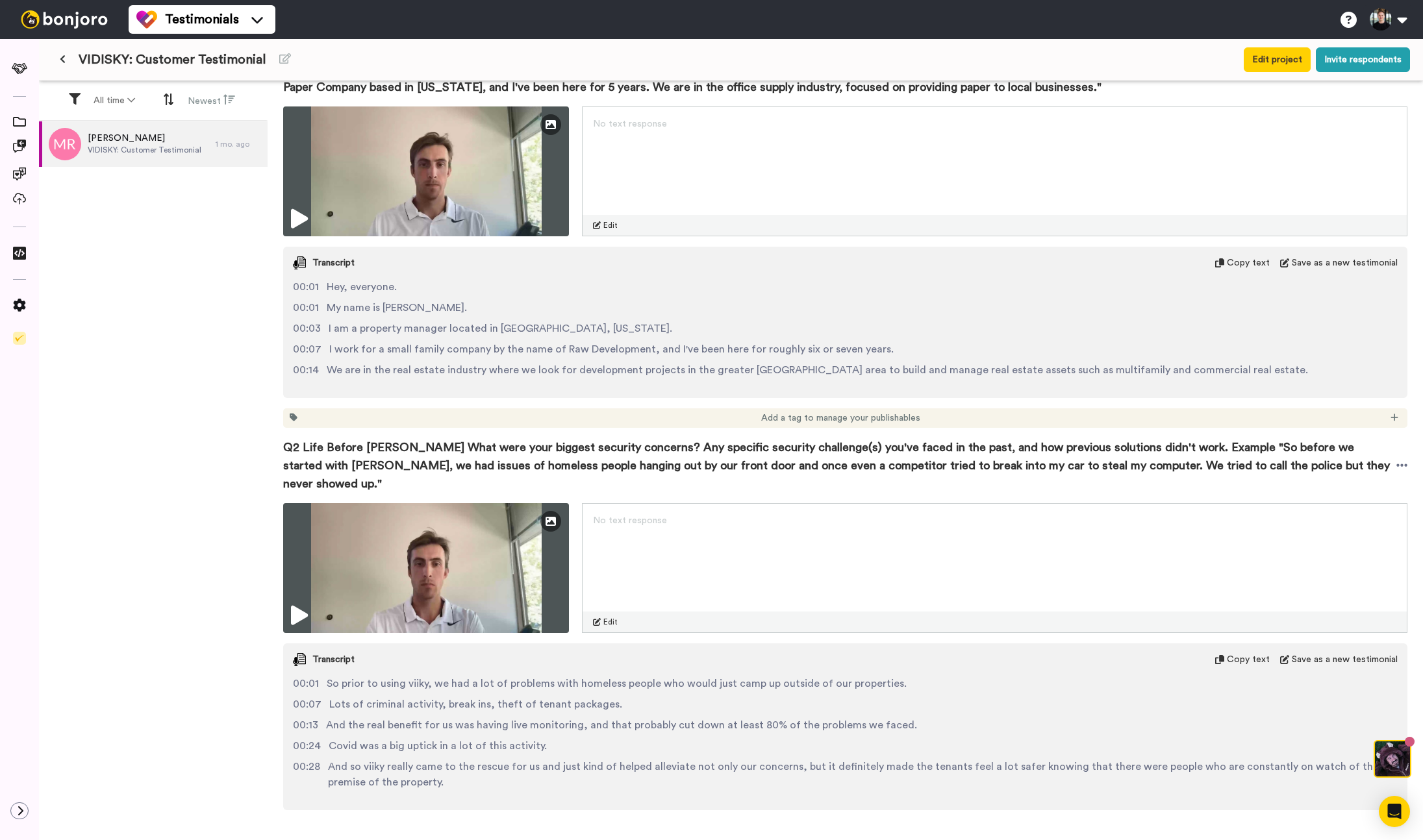
click at [696, 459] on span "Q2 Life Before VIDISKY What were your biggest security concerns? Any specific s…" at bounding box center [840, 465] width 1114 height 54
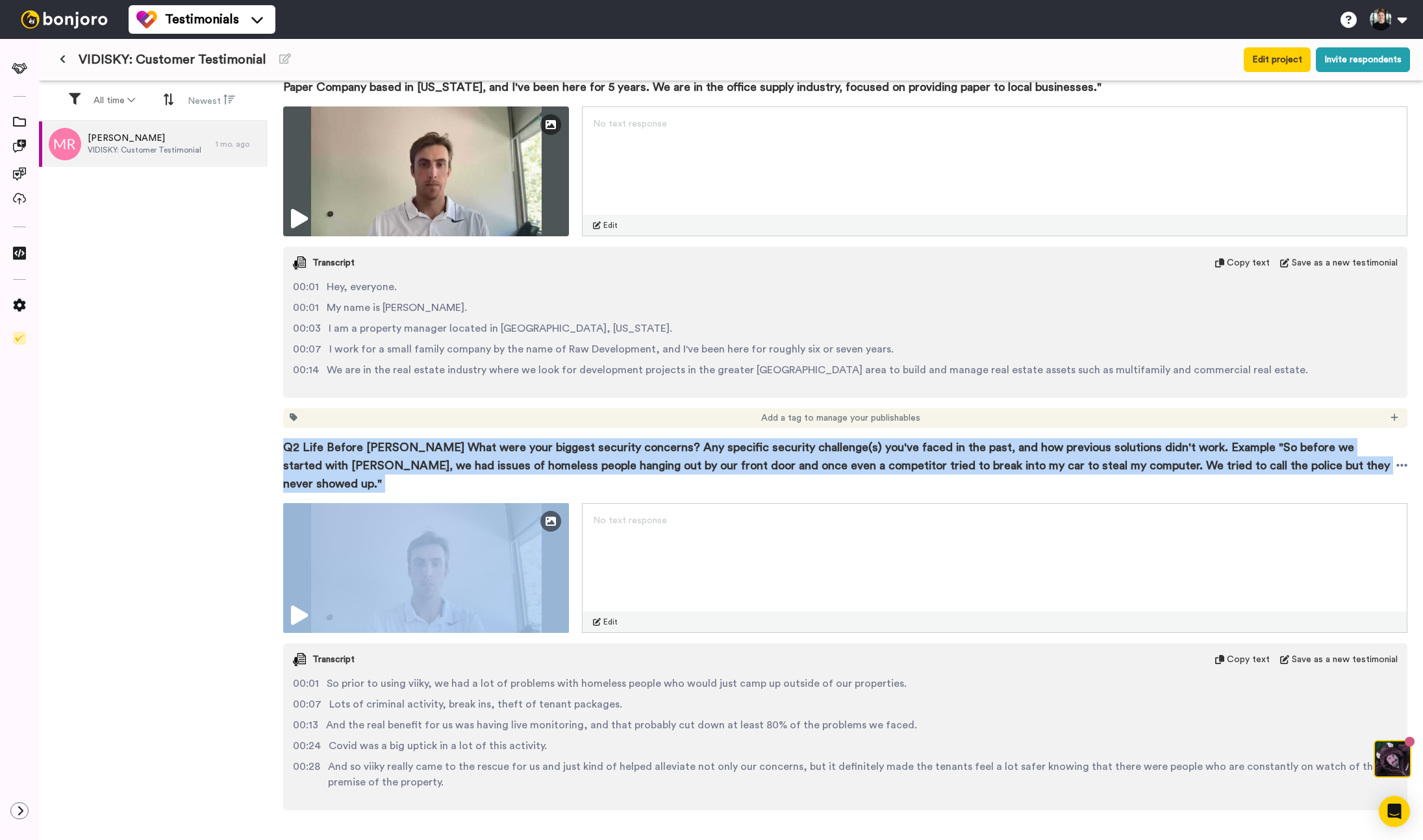
copy div "Q2 Life Before VIDISKY What were your biggest security concerns? Any specific s…"
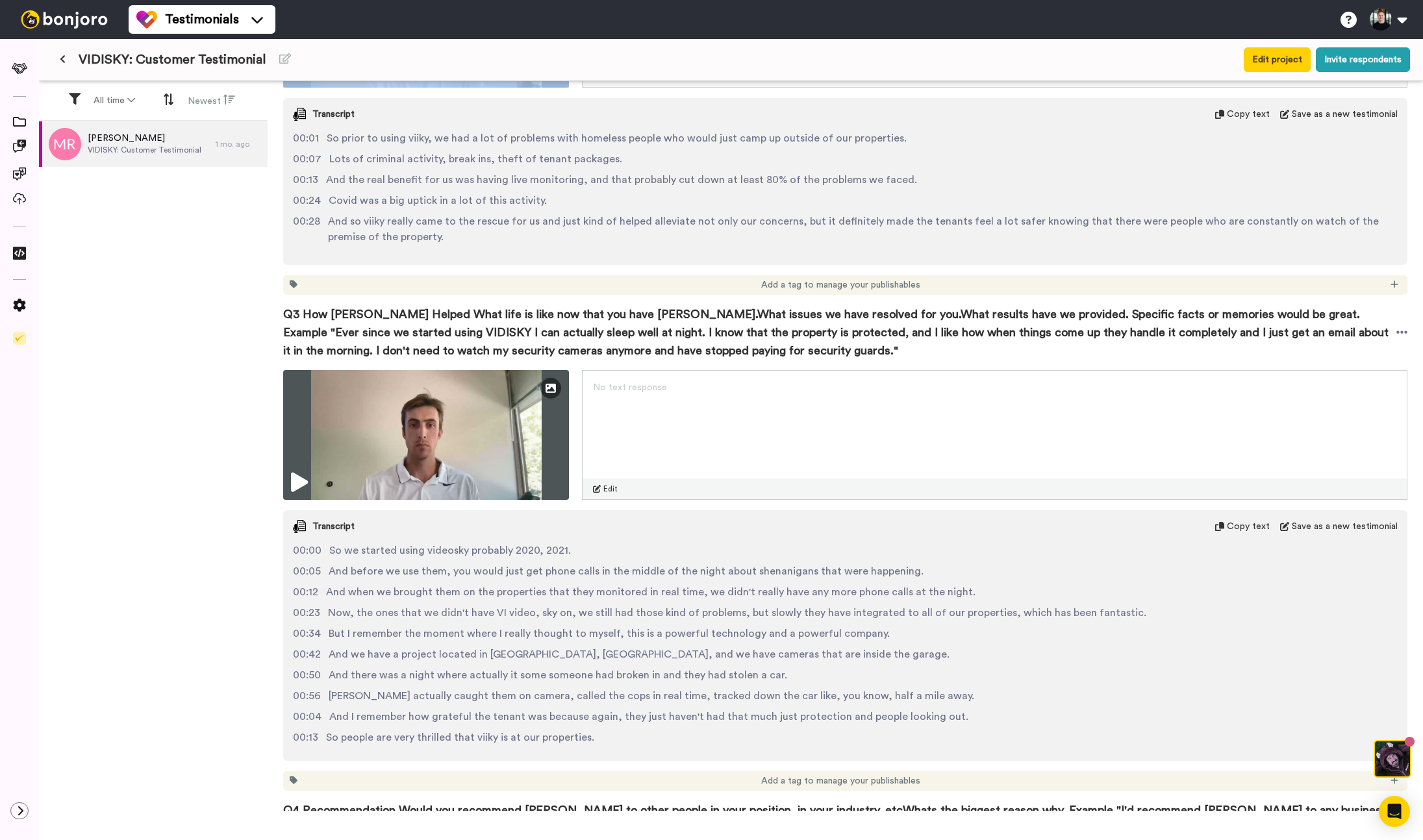
scroll to position [814, 0]
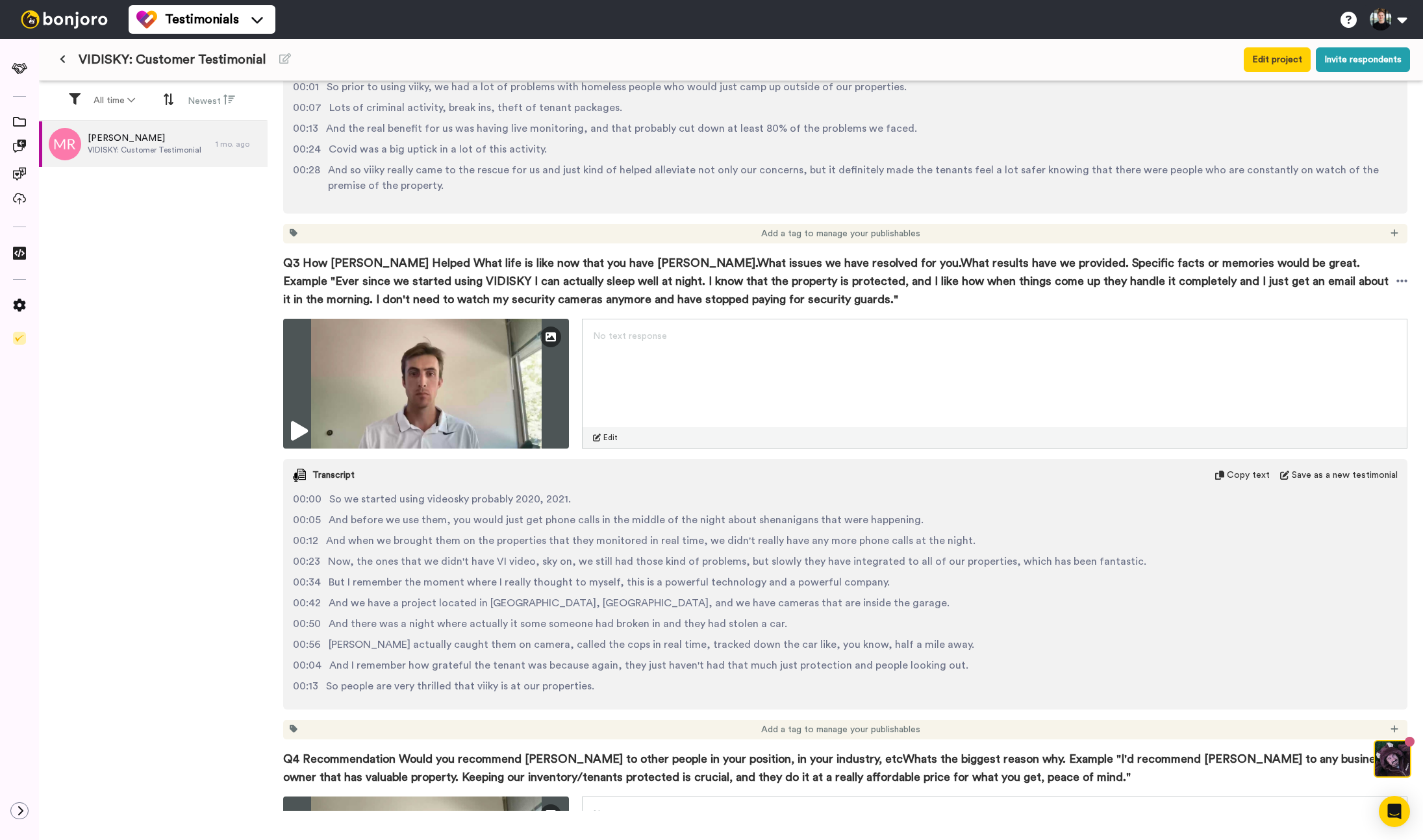
click at [478, 259] on span "Q3 How VIDISKY Helped What life is like now that you have VIDISKY.What issues w…" at bounding box center [840, 280] width 1114 height 54
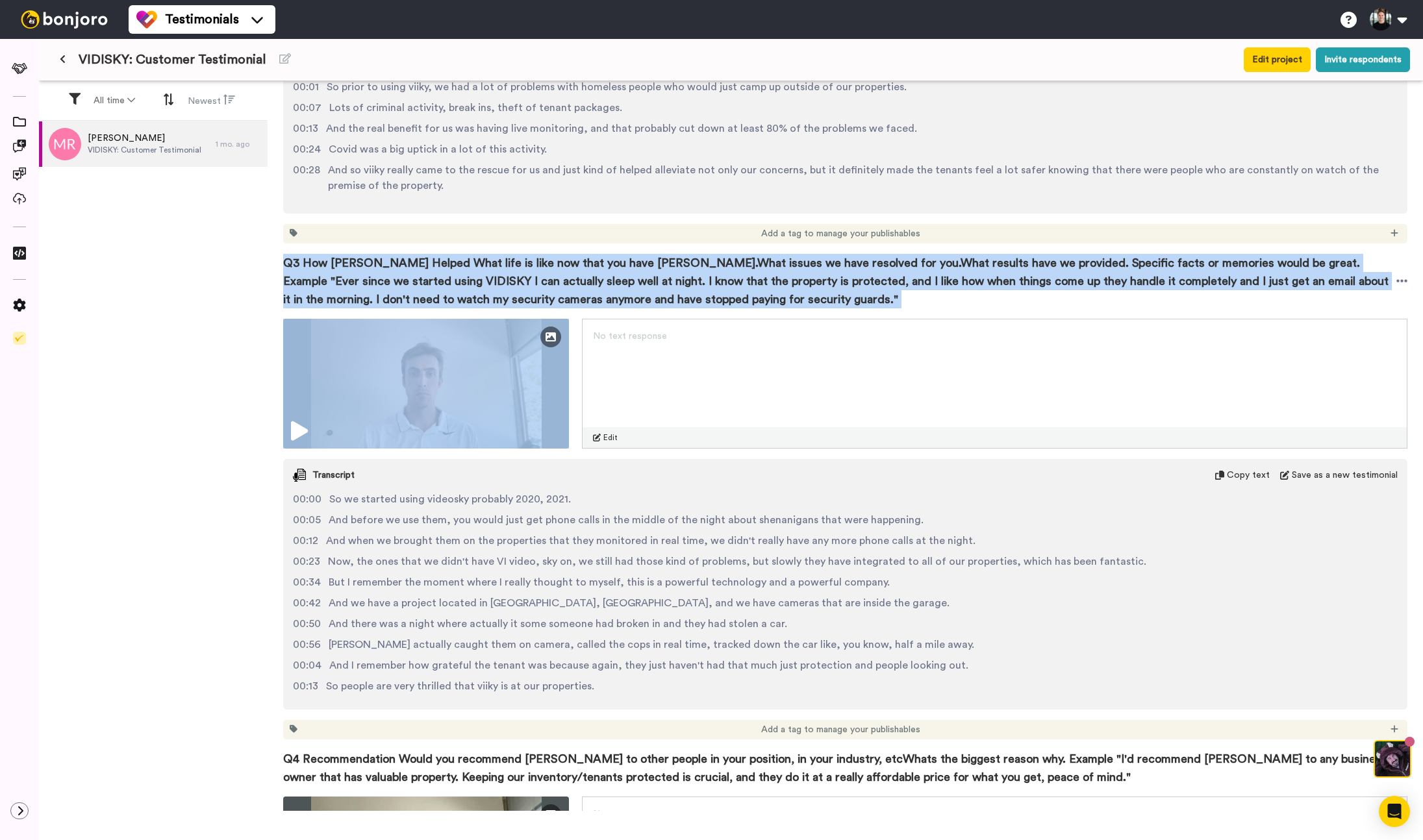
copy div "Q3 How VIDISKY Helped What life is like now that you have VIDISKY.What issues w…"
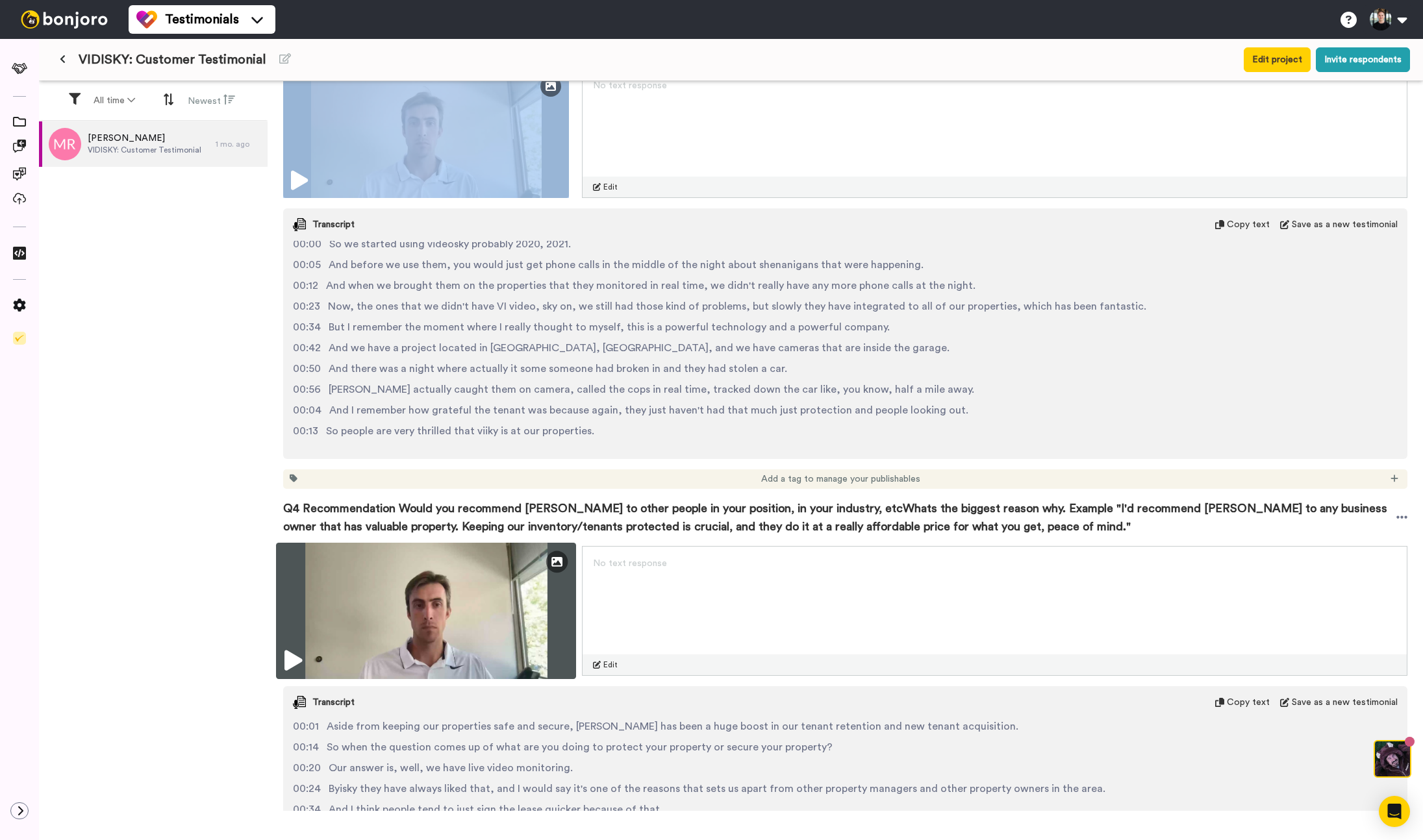
scroll to position [1071, 0]
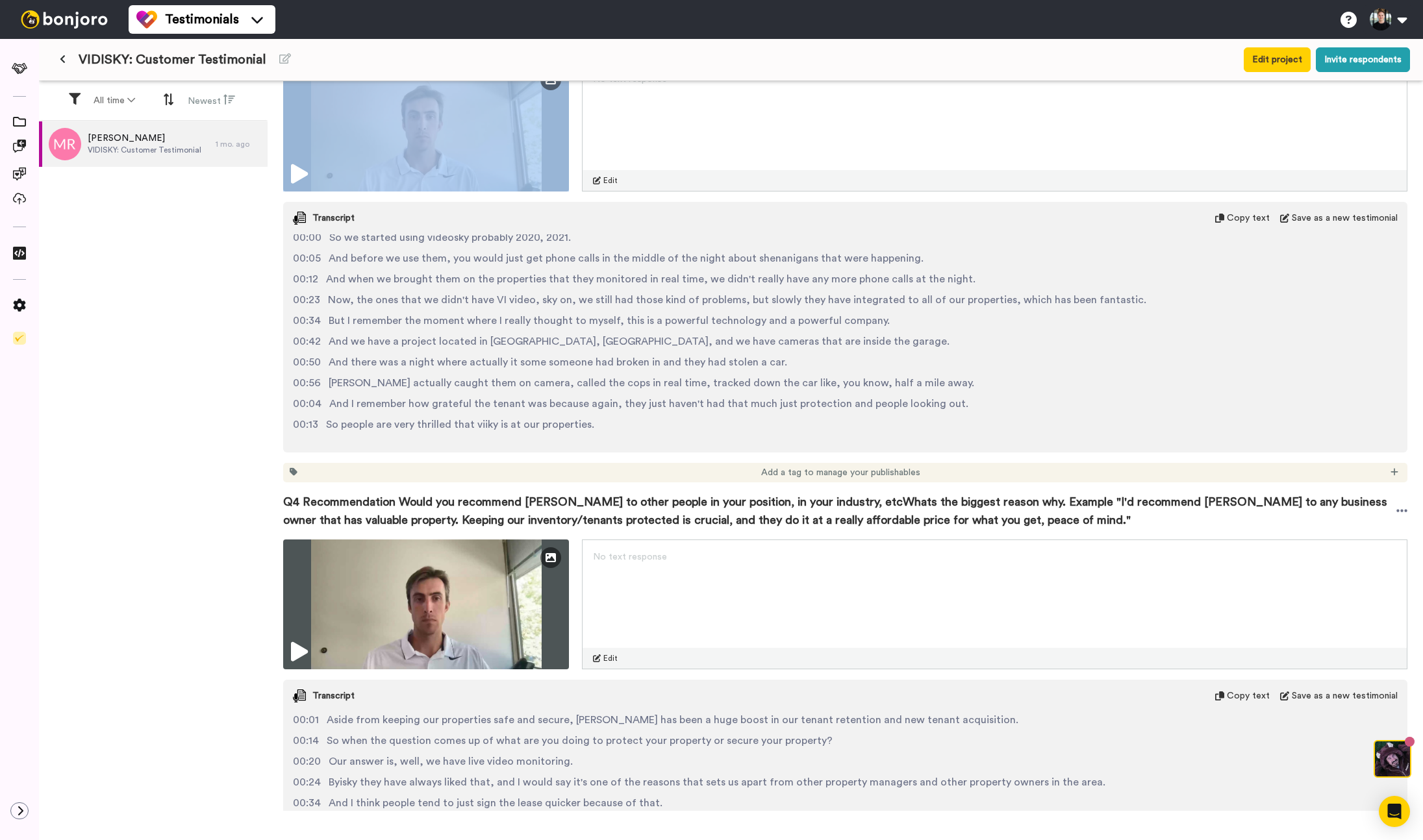
click at [480, 498] on span "Q4 Recommendation Would you recommend VIDISKY to other people in your position,…" at bounding box center [840, 511] width 1114 height 36
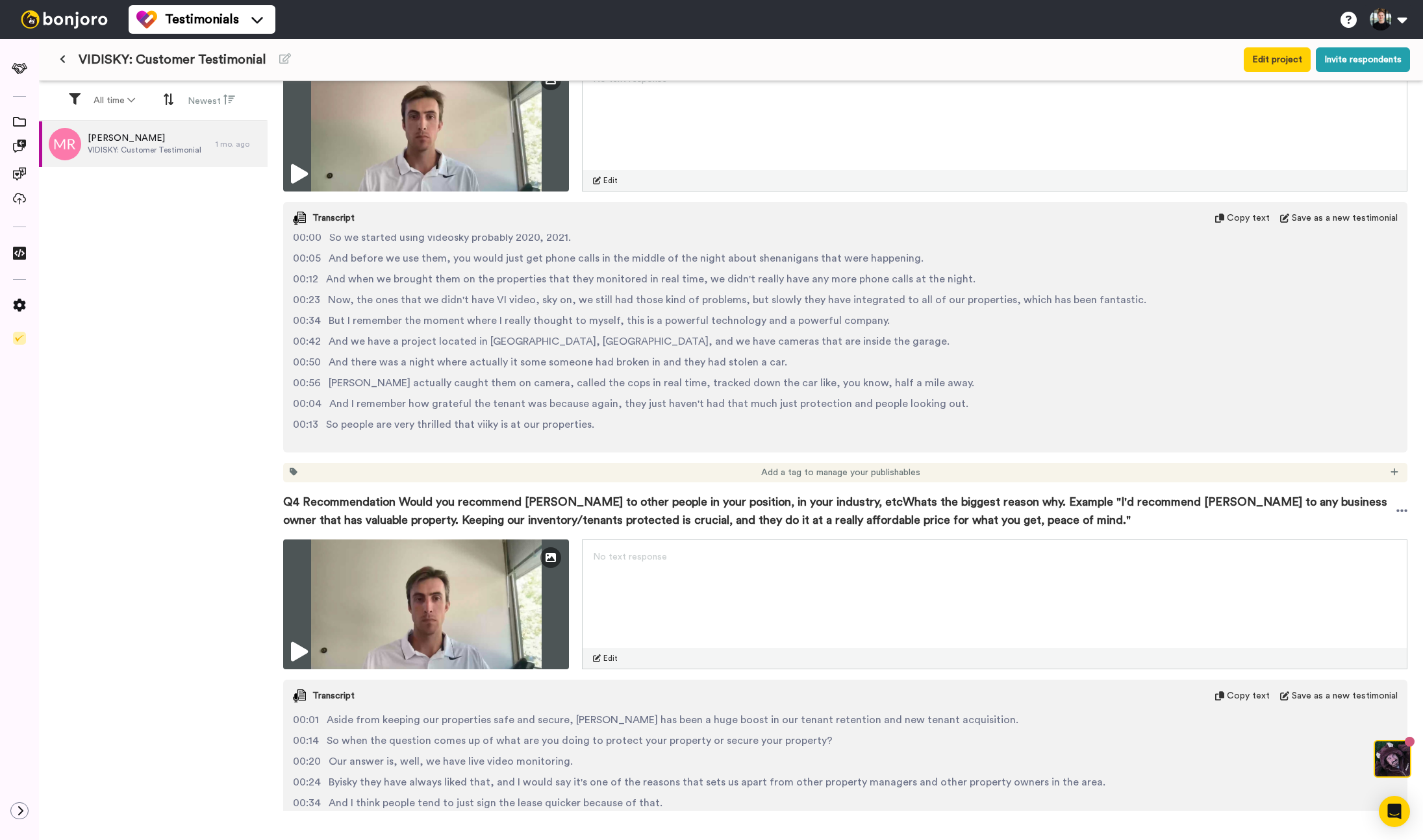
click at [480, 498] on span "Q4 Recommendation Would you recommend VIDISKY to other people in your position,…" at bounding box center [840, 511] width 1114 height 36
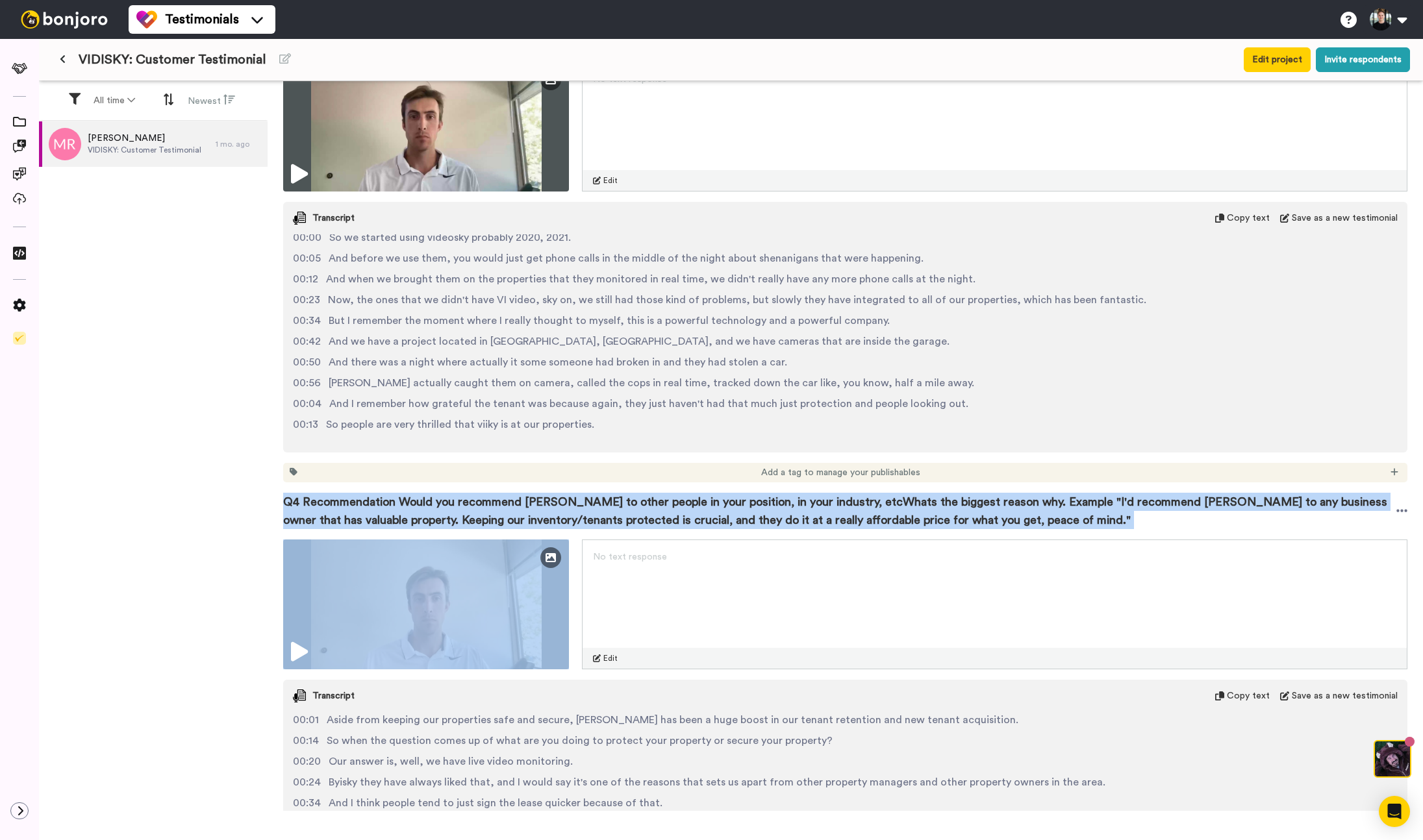
copy div "Q4 Recommendation Would you recommend VIDISKY to other people in your position,…"
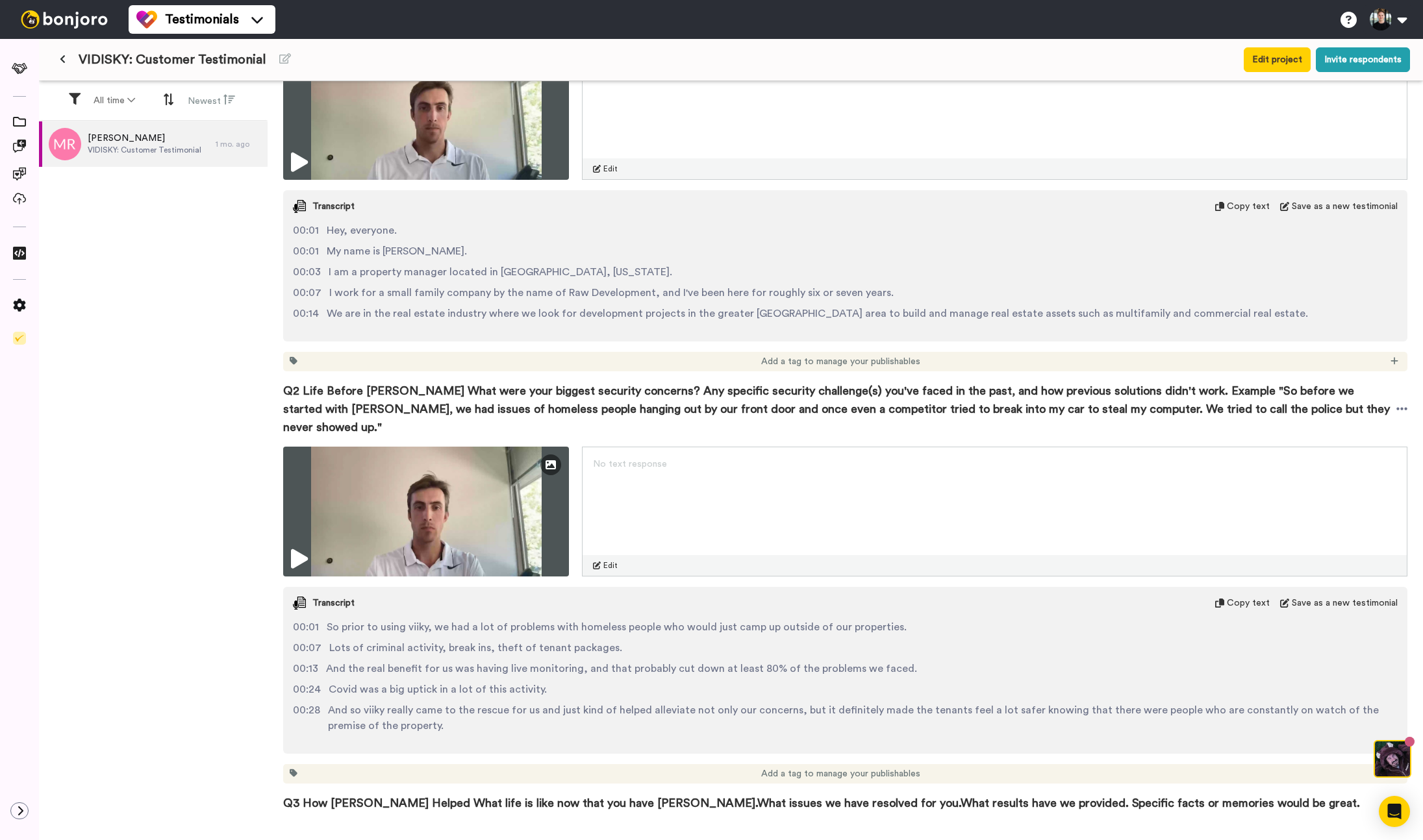
scroll to position [0, 0]
